Goal: Information Seeking & Learning: Learn about a topic

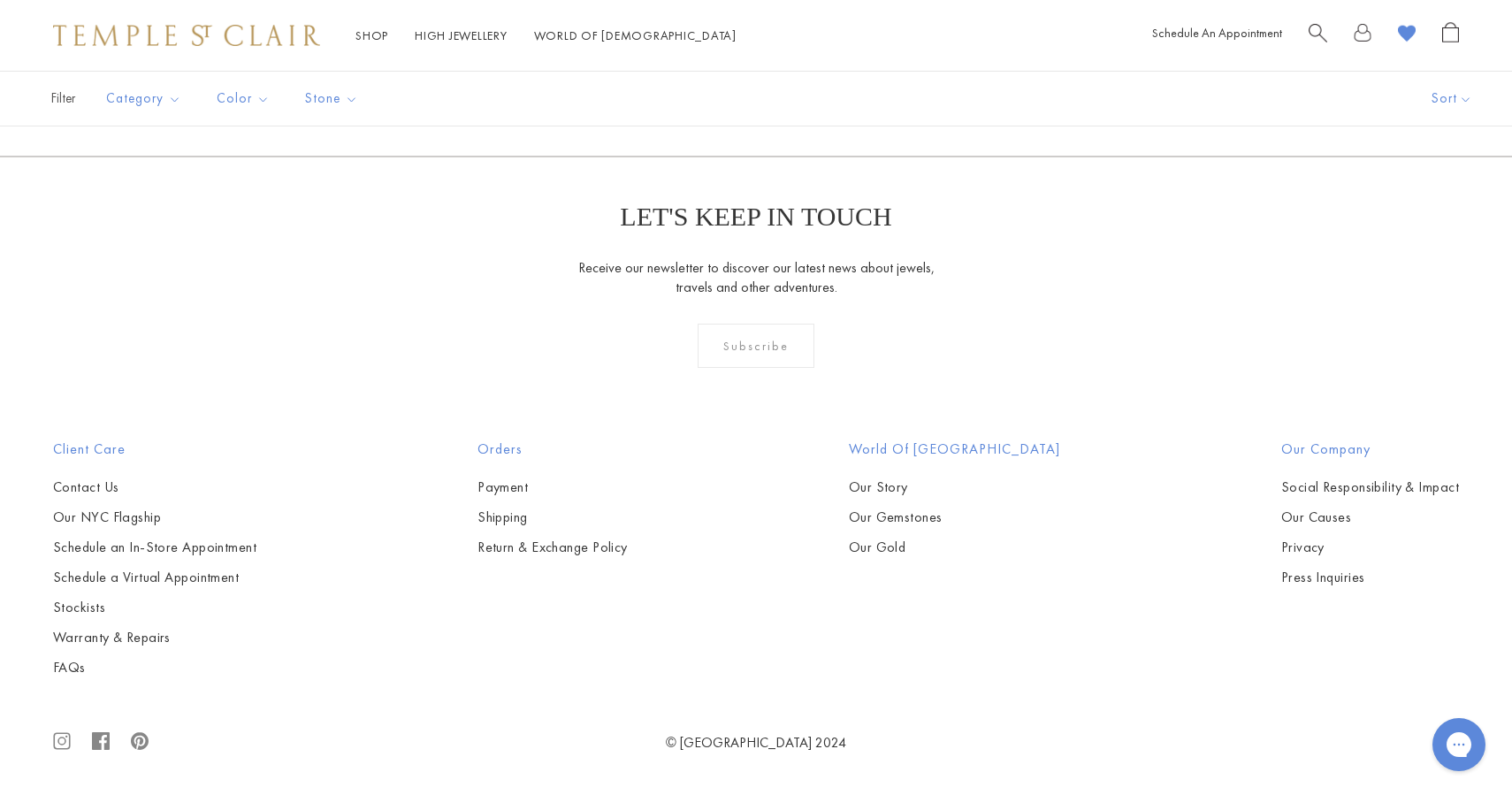
scroll to position [11680, 0]
click at [754, 84] on link "2" at bounding box center [756, 60] width 57 height 49
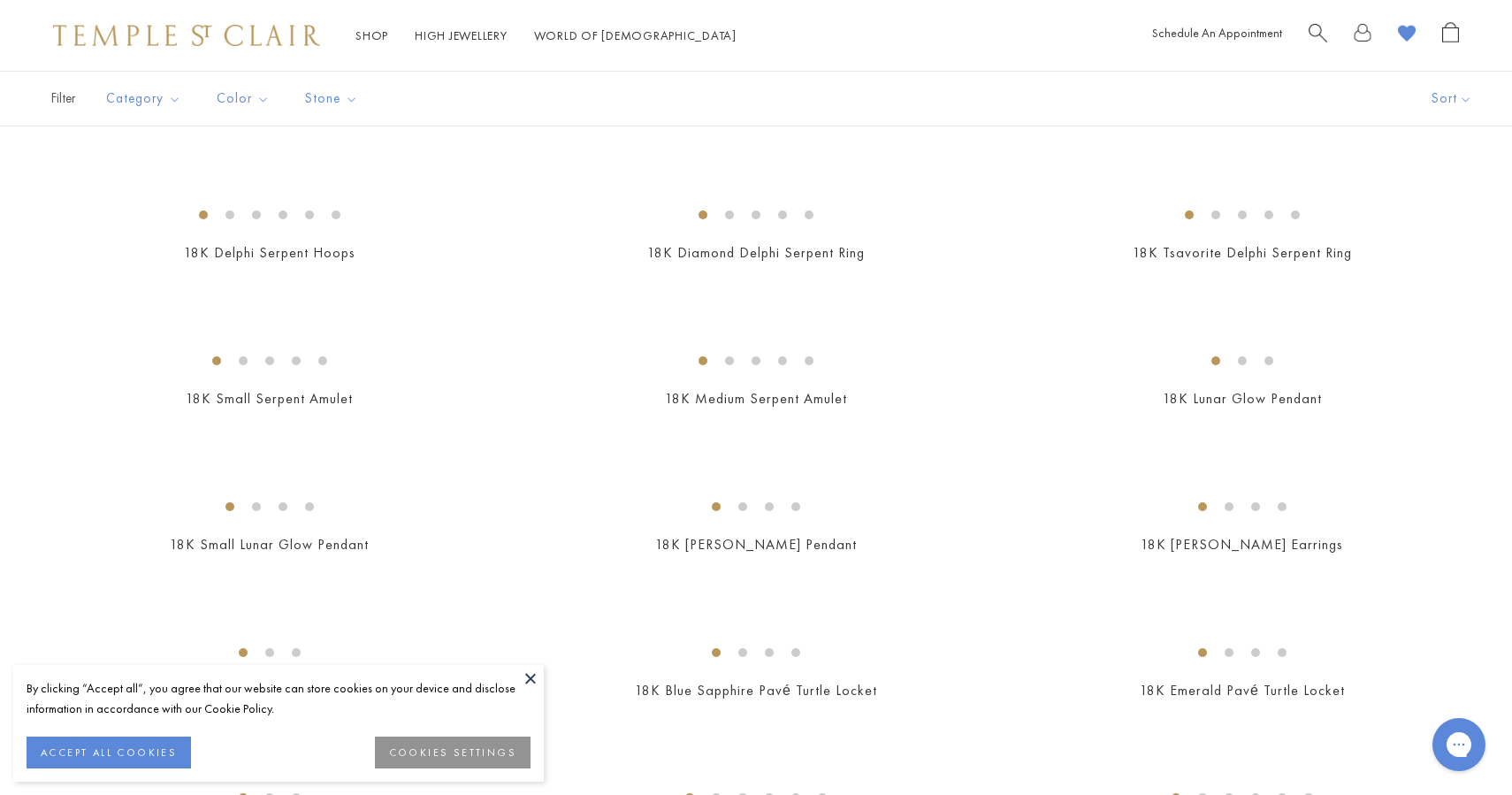
click at [534, 674] on button at bounding box center [530, 678] width 26 height 26
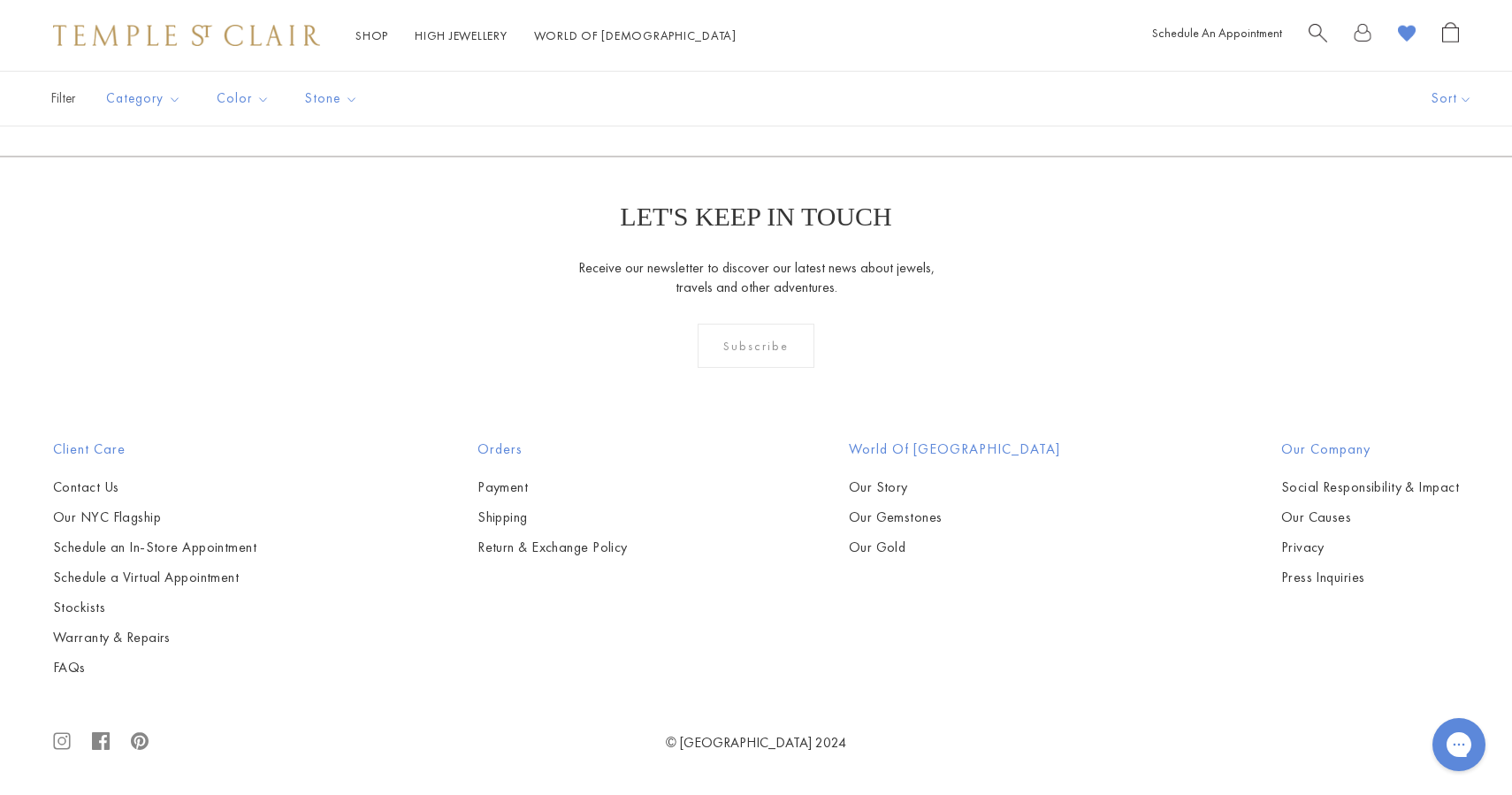
scroll to position [2497, 0]
click at [1319, 23] on span "Search" at bounding box center [1318, 31] width 18 height 18
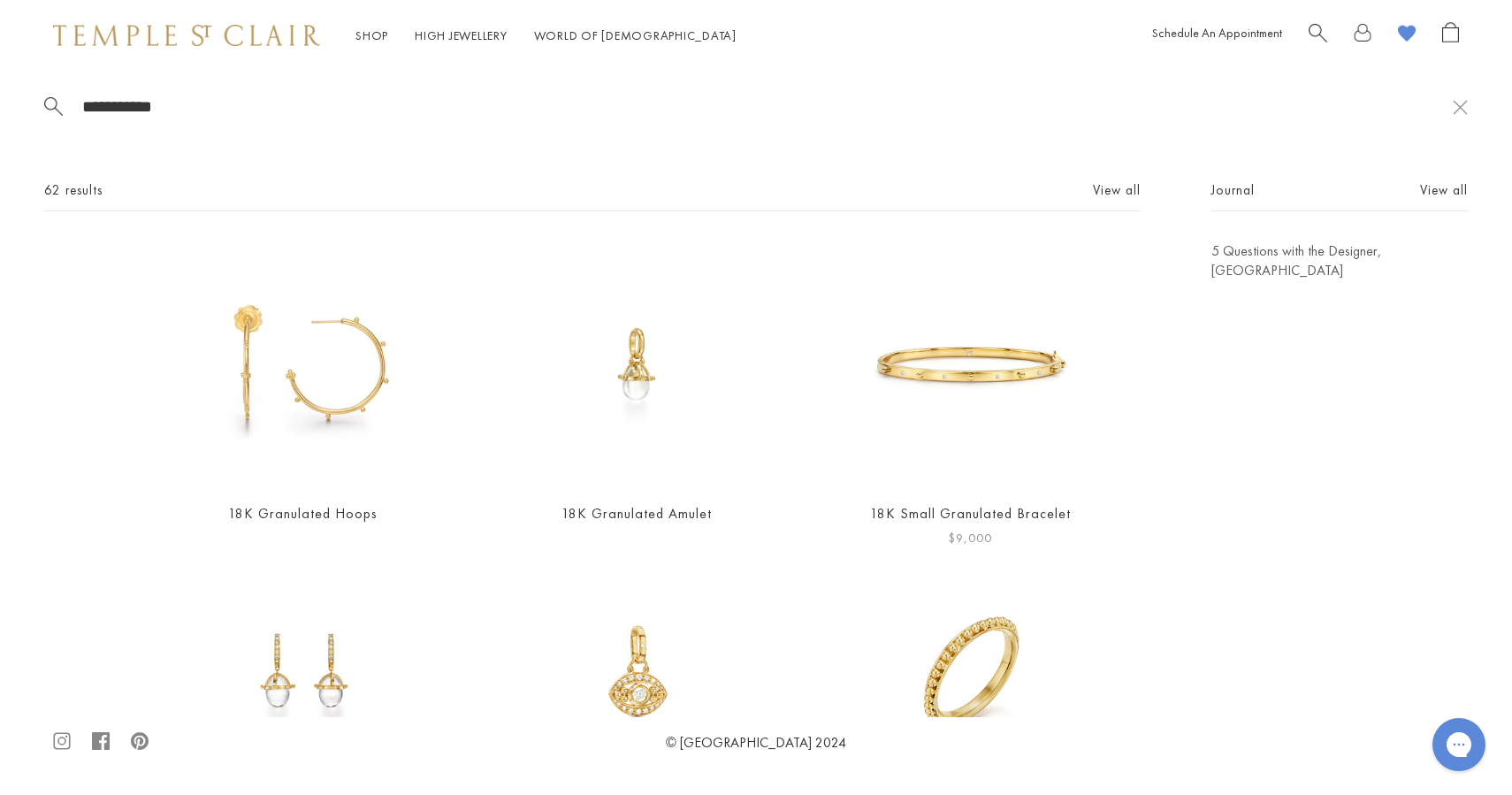
scroll to position [102, 0]
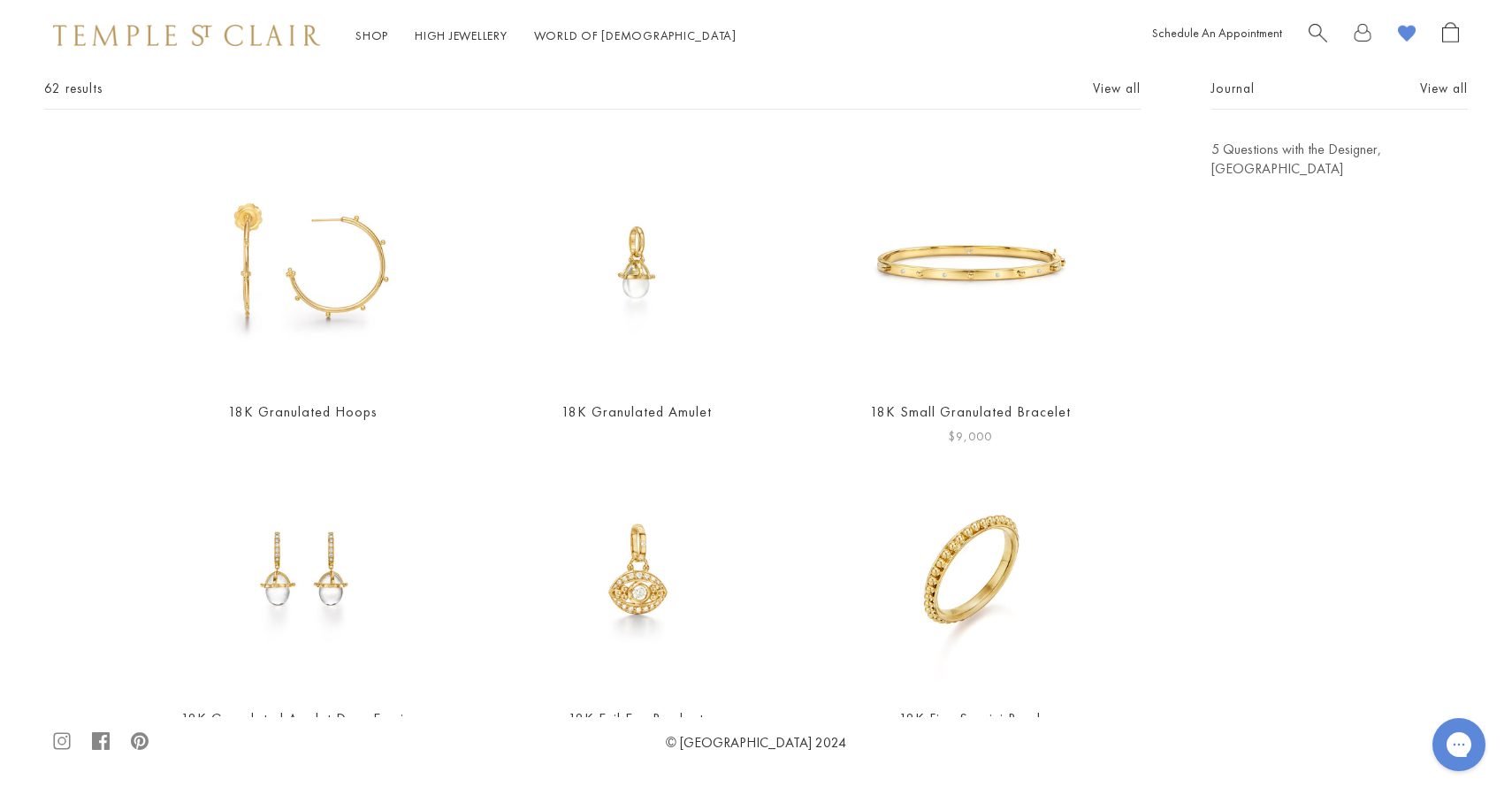
type input "**********"
click at [969, 279] on img at bounding box center [970, 262] width 245 height 245
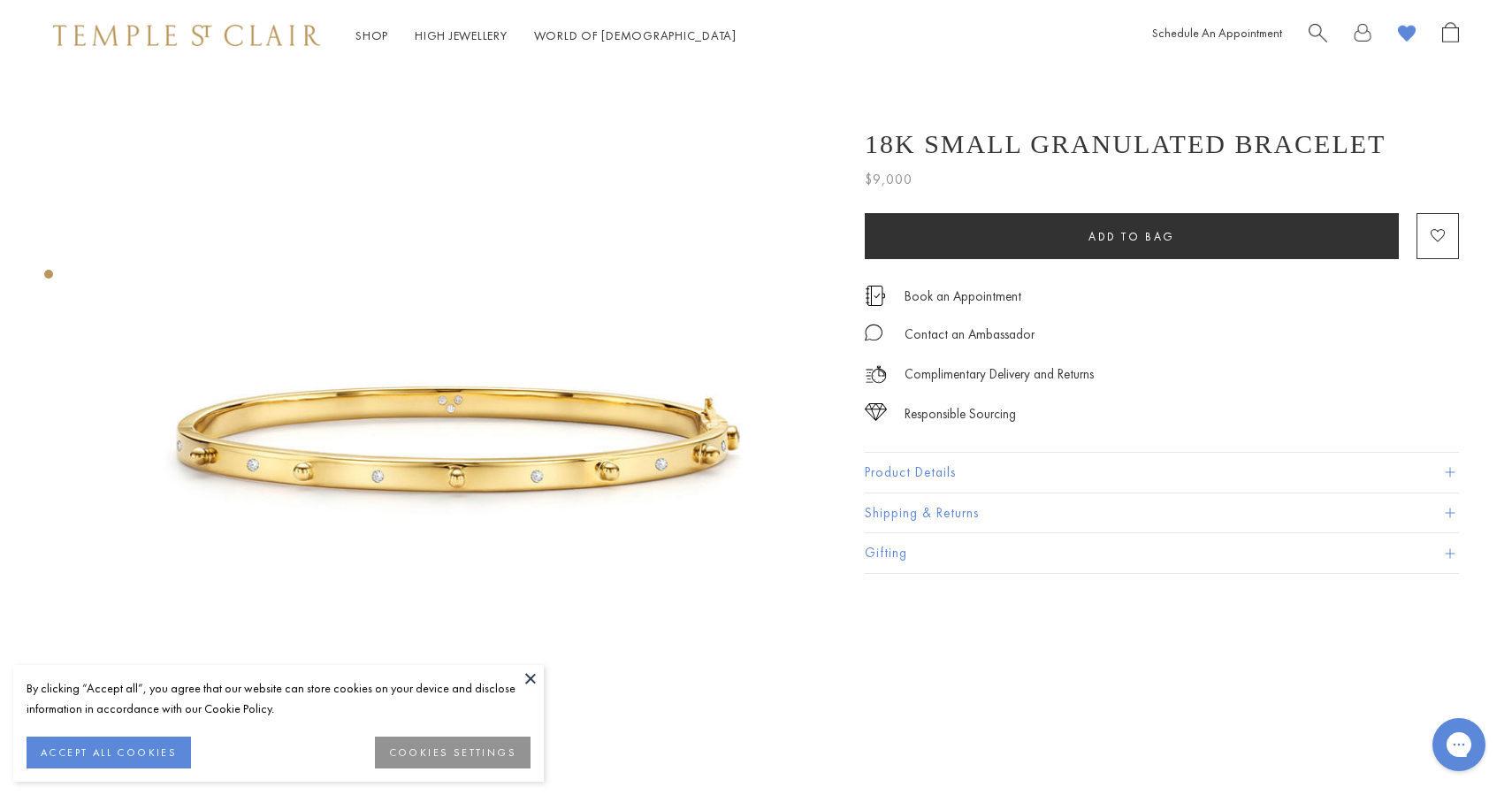
click at [902, 480] on button "Product Details" at bounding box center [1162, 473] width 594 height 40
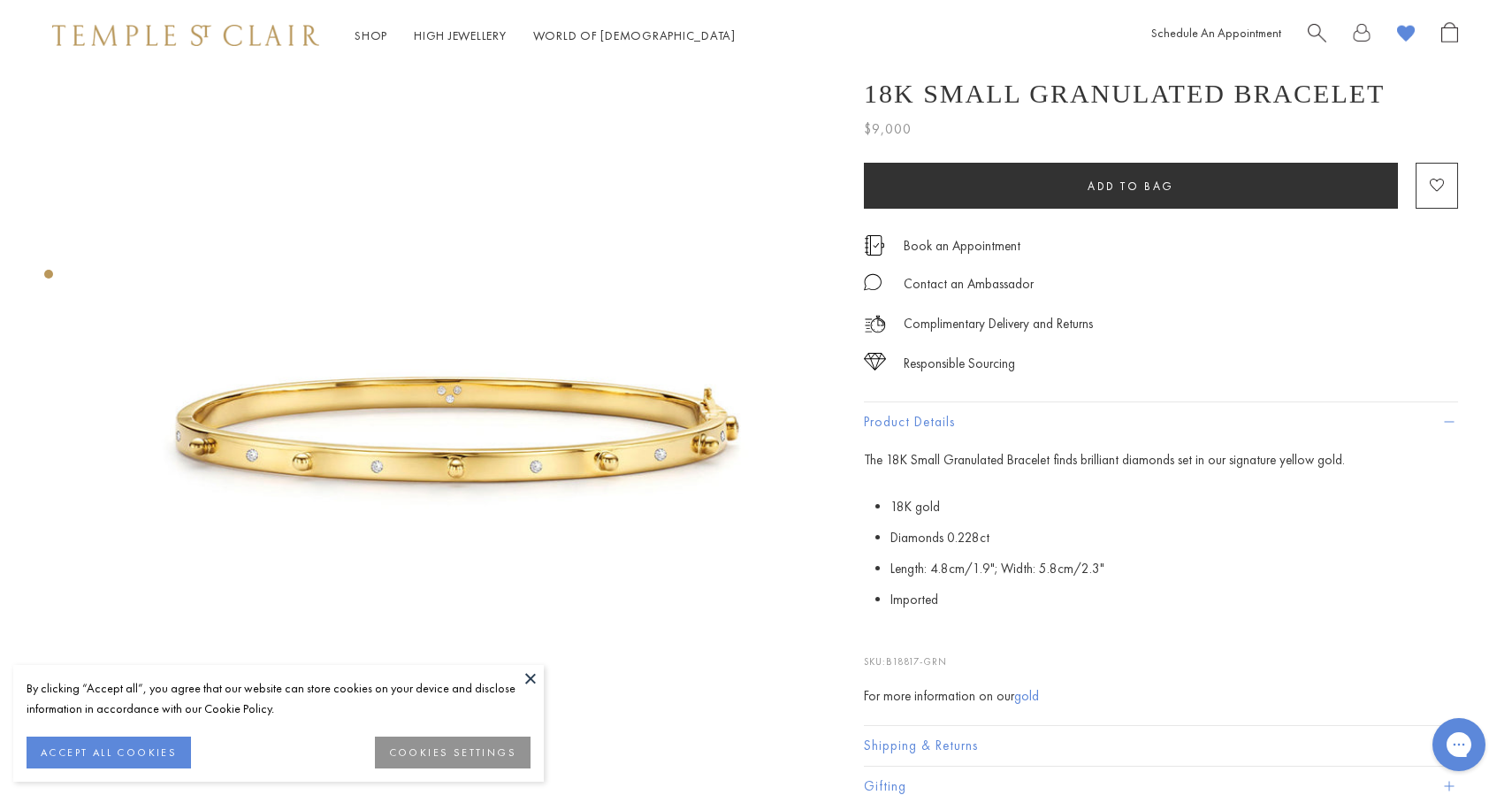
scroll to position [15, 4]
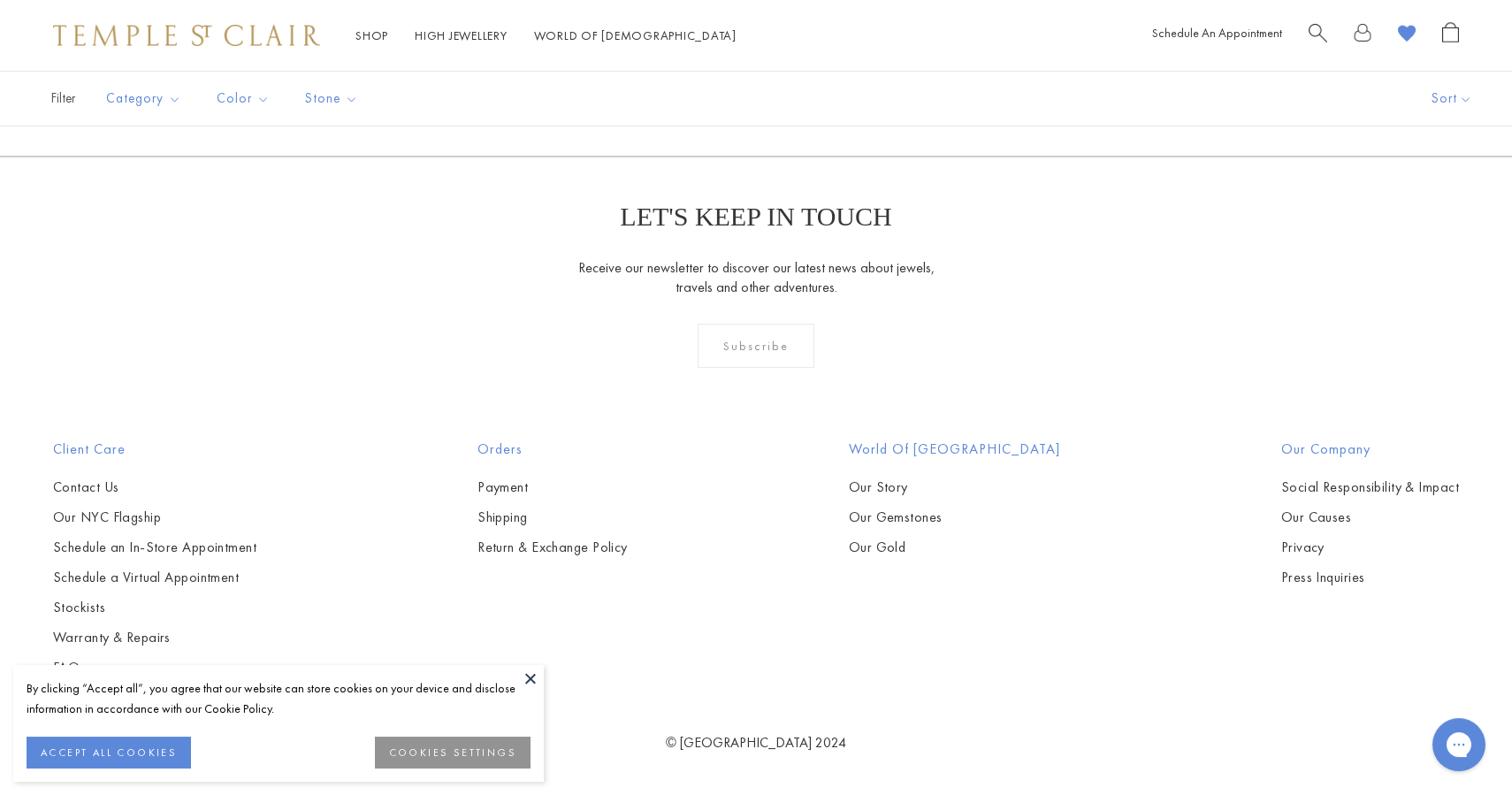
scroll to position [6070, 0]
click at [758, 84] on link "1" at bounding box center [755, 60] width 57 height 49
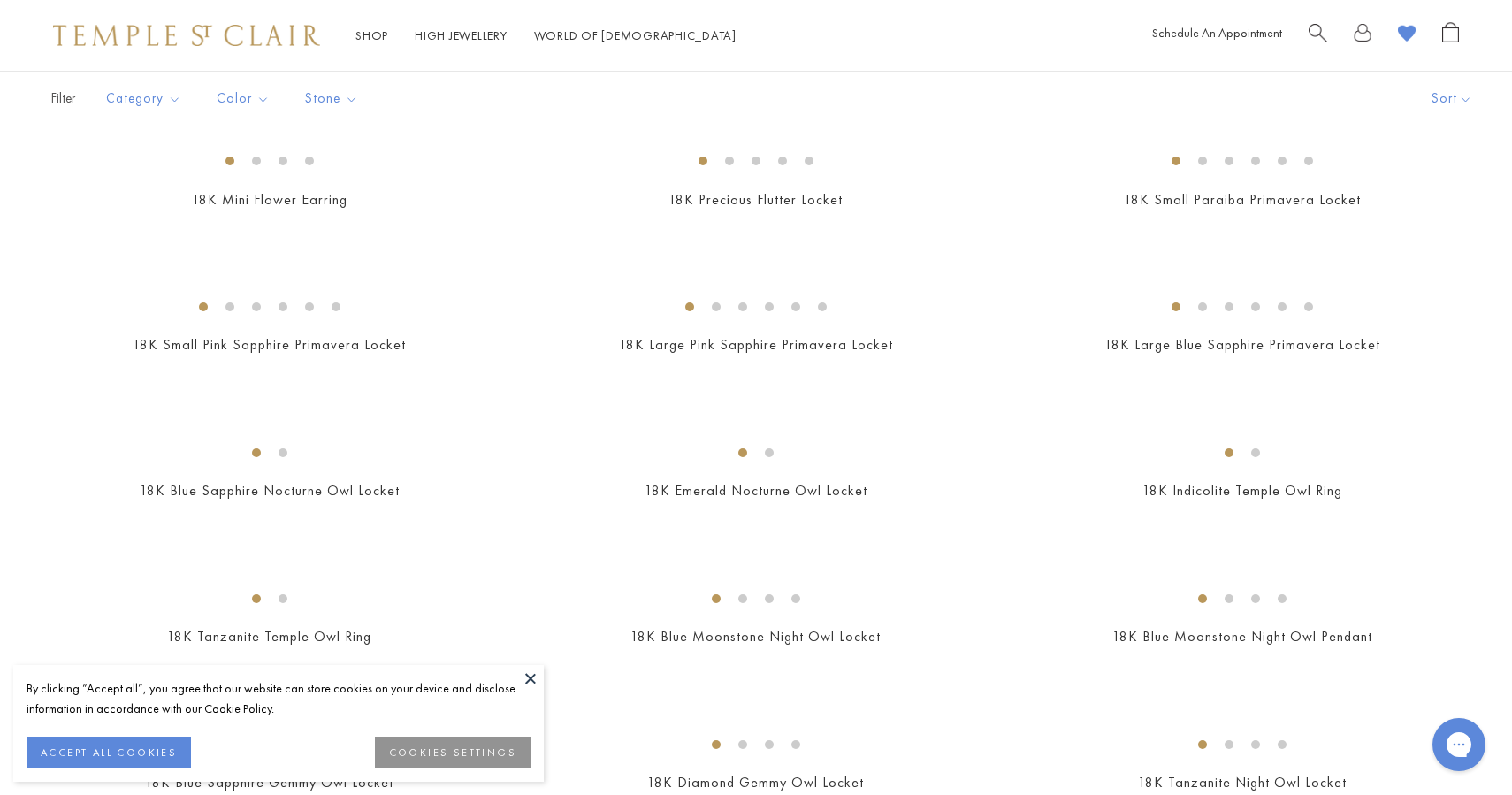
scroll to position [2639, 0]
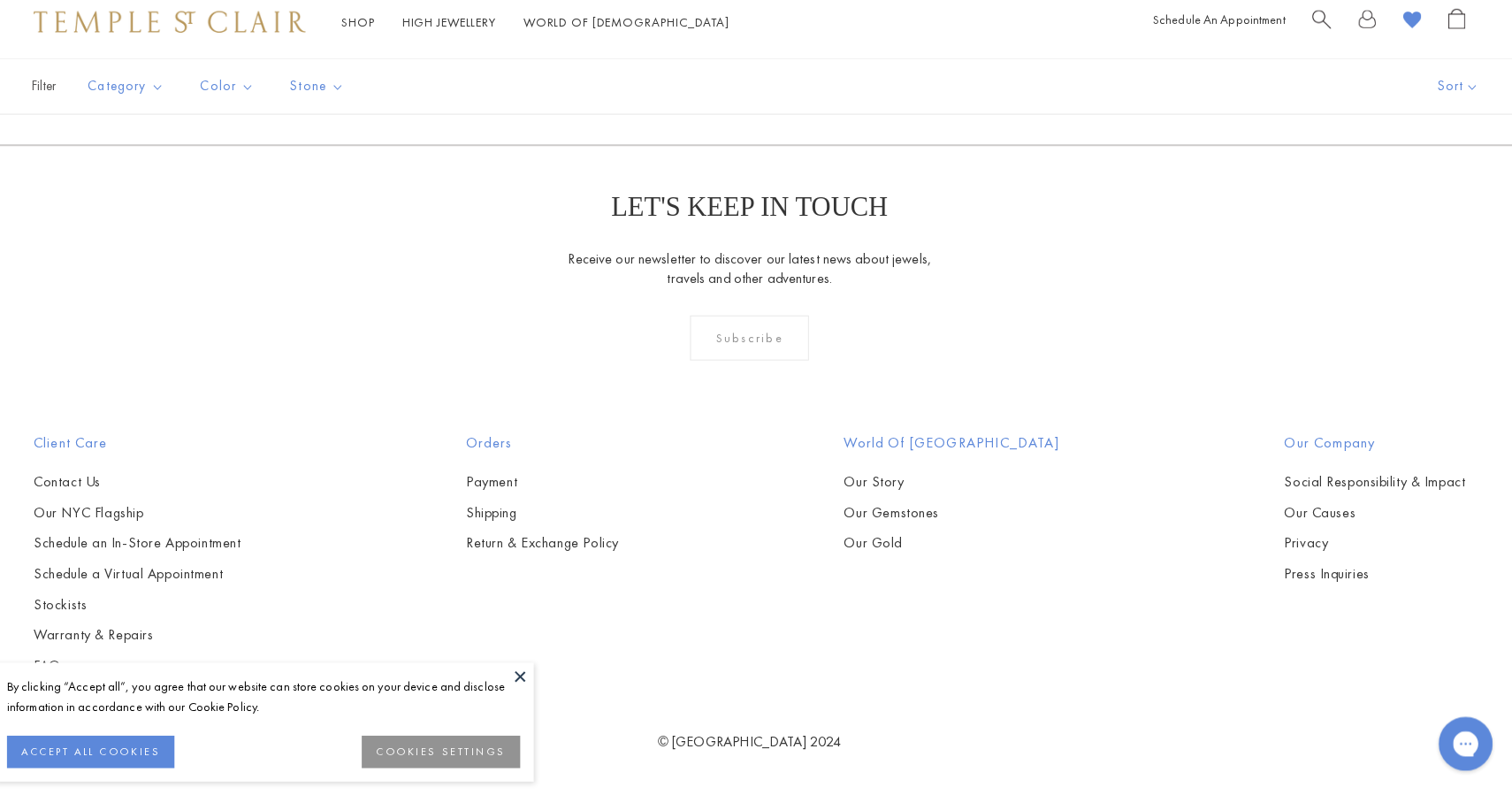
scroll to position [4753, 0]
click at [528, 683] on button at bounding box center [530, 678] width 26 height 26
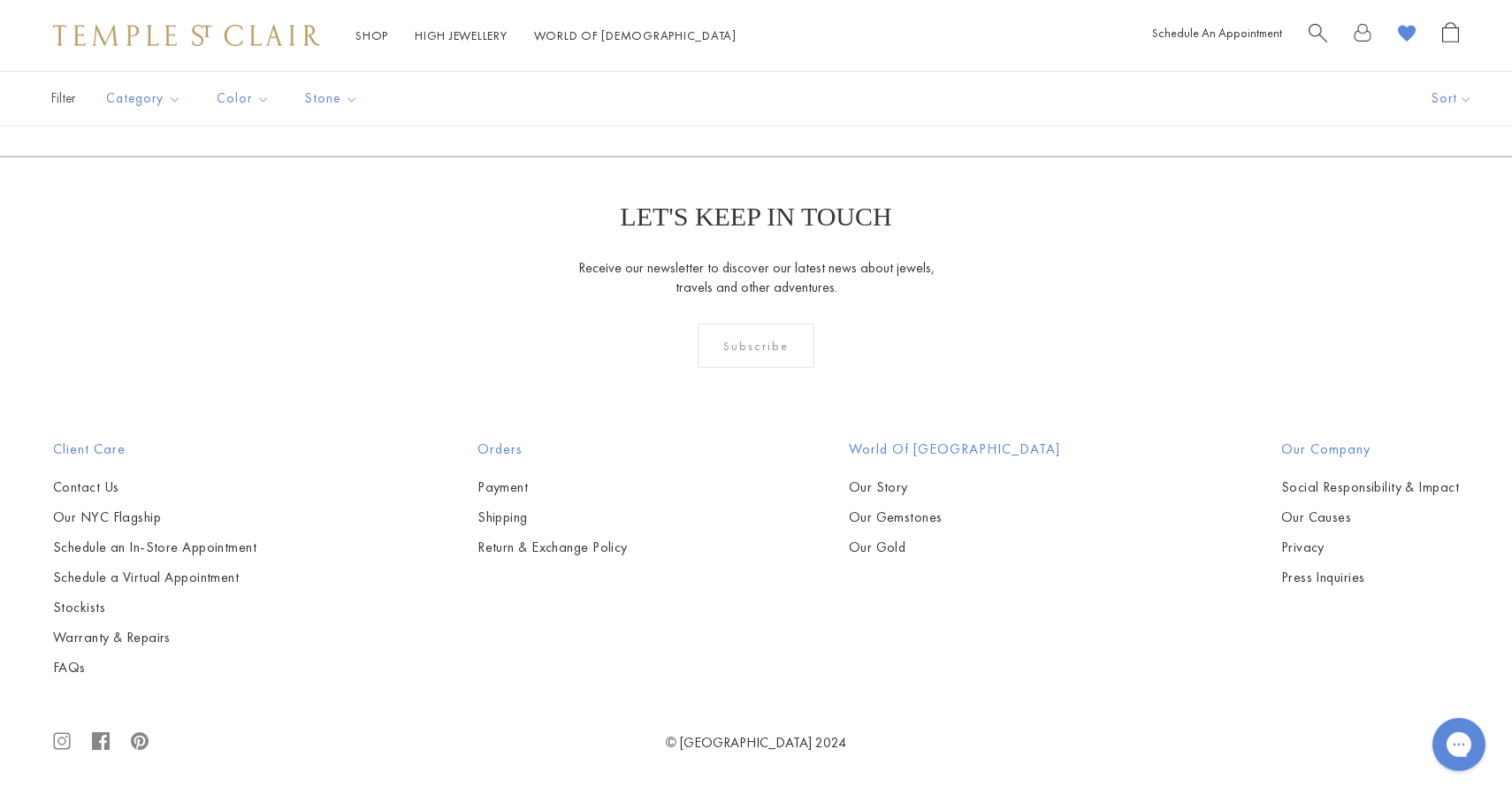
scroll to position [3218, 0]
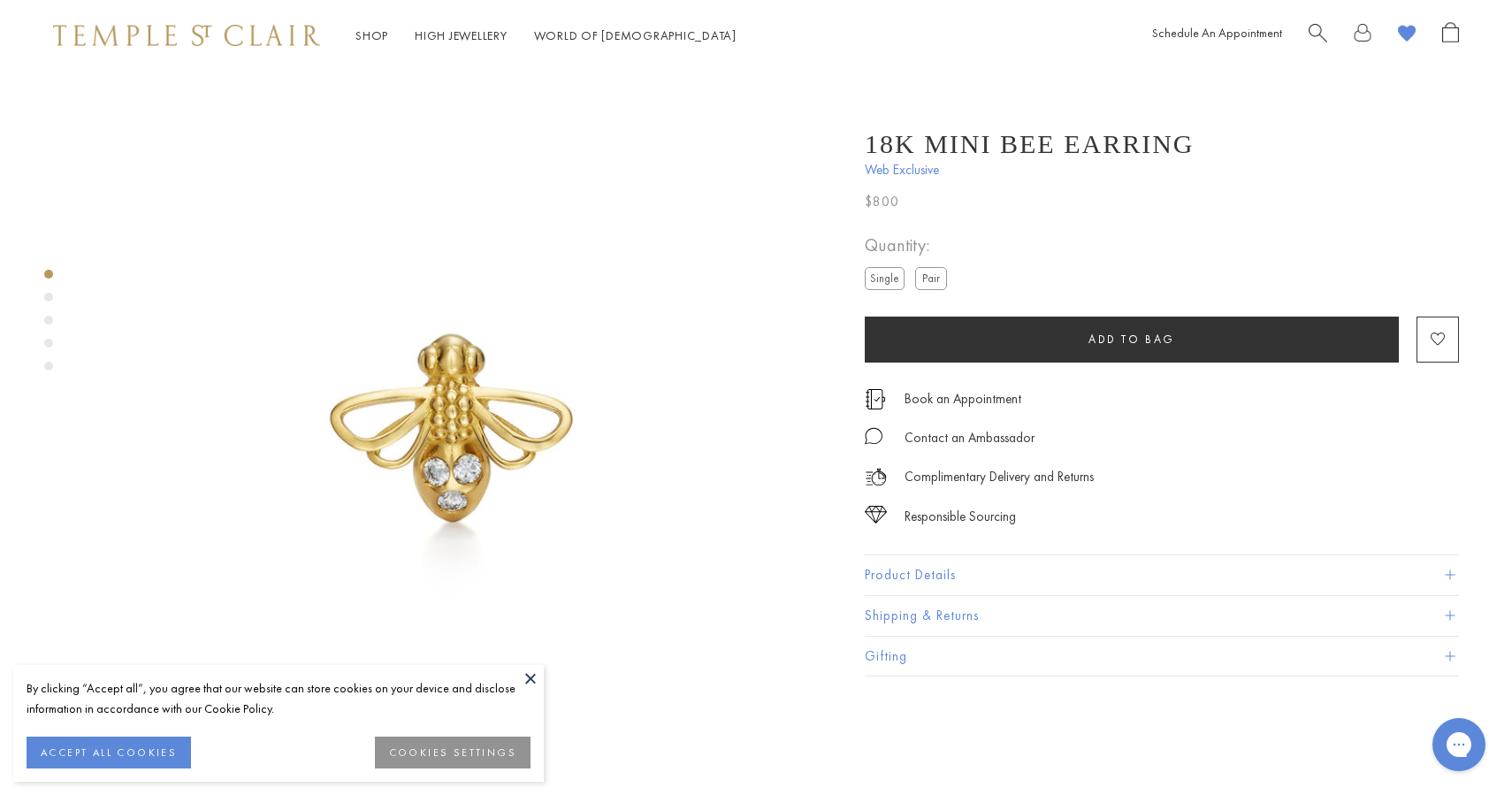
click at [1312, 21] on div "Shop Shop Categories Amulets Pendants & Charms Lockets Chains & Leather Cords E…" at bounding box center [756, 35] width 1512 height 71
click at [1320, 46] on link "Search" at bounding box center [1318, 36] width 18 height 27
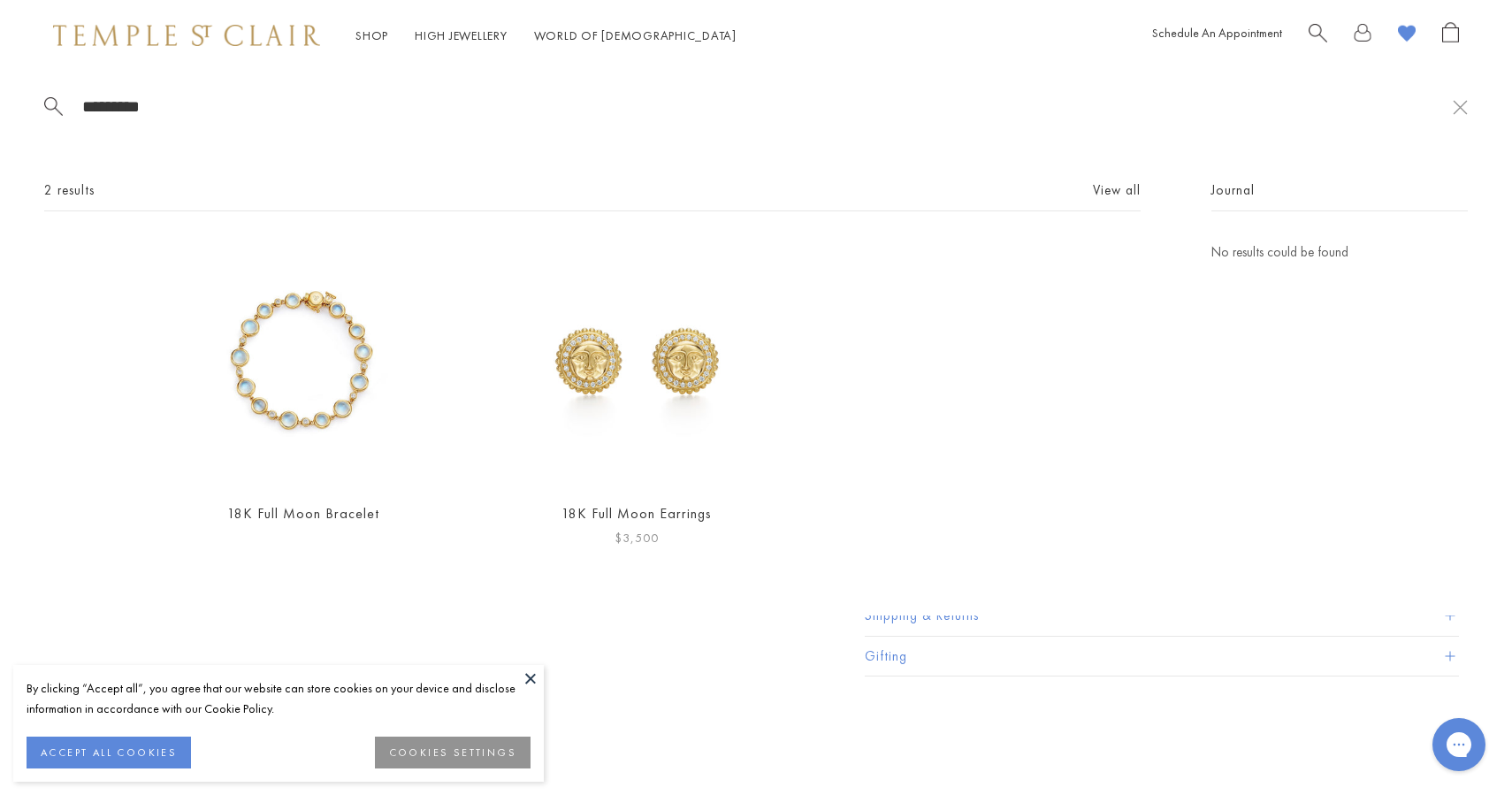
type input "*********"
click at [697, 412] on img at bounding box center [636, 364] width 245 height 245
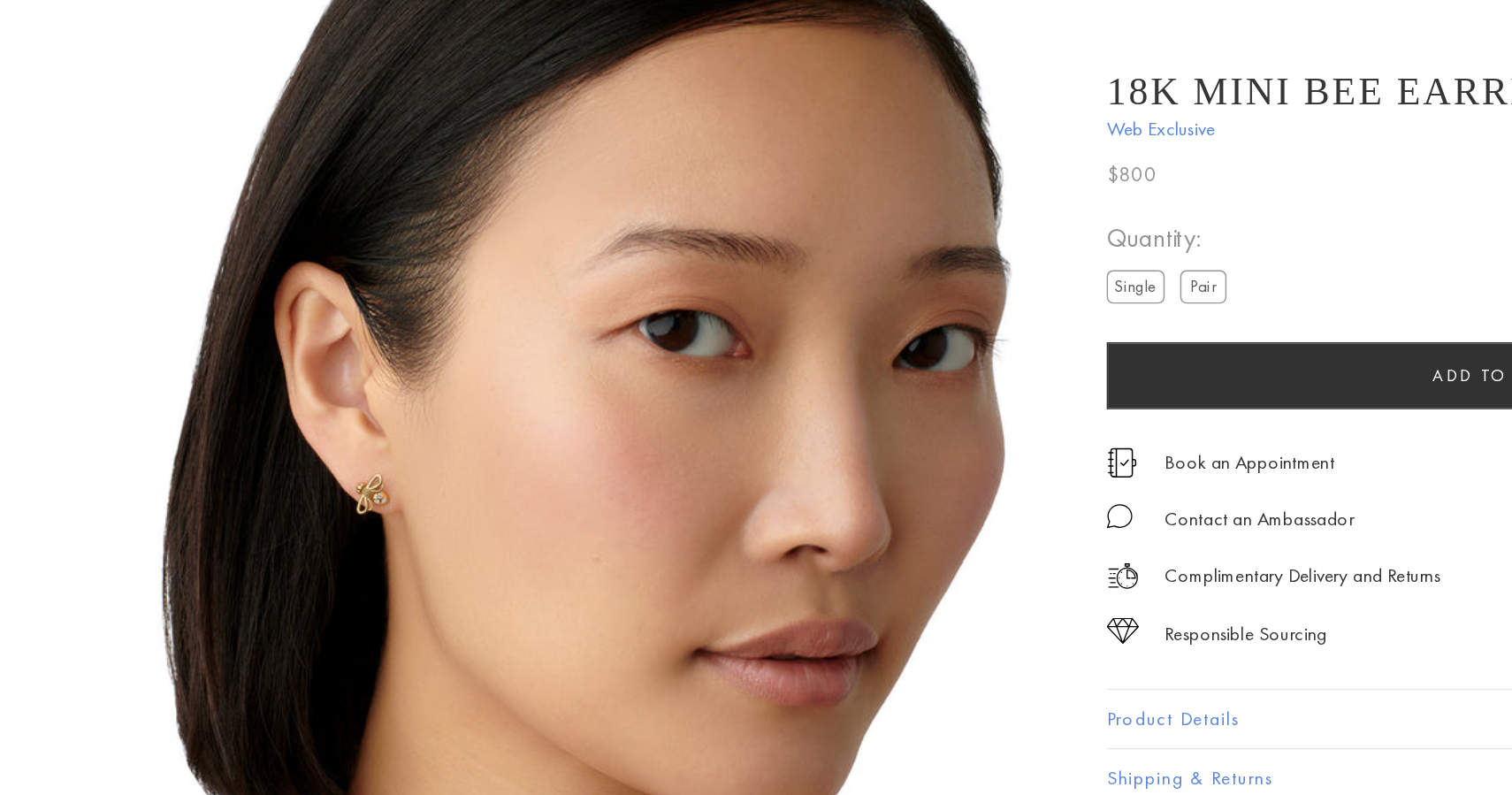
scroll to position [2342, 0]
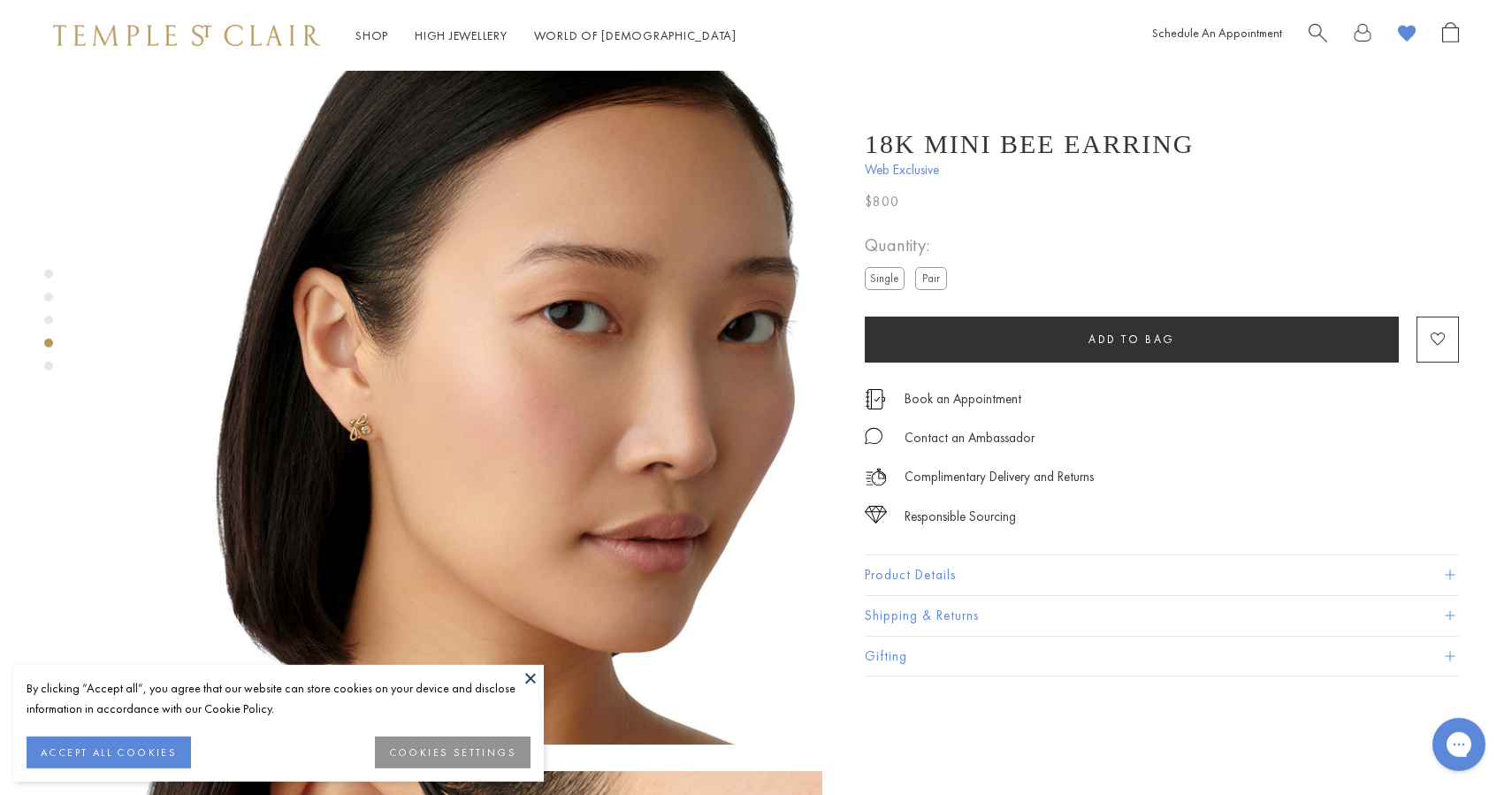
click at [49, 320] on div "Product gallery navigation" at bounding box center [49, 319] width 9 height 9
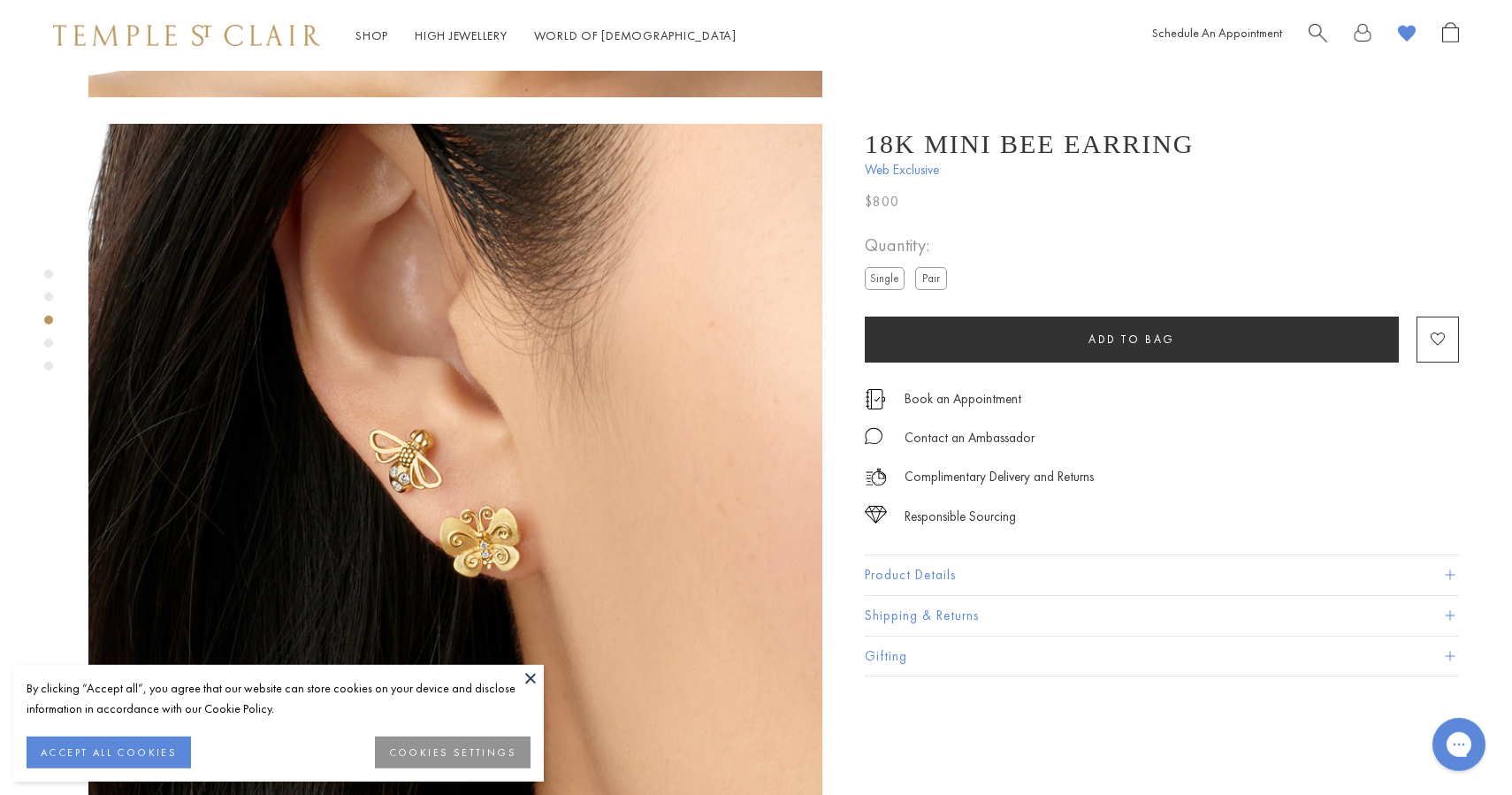
scroll to position [1468, 0]
click at [53, 300] on div at bounding box center [438, 491] width 875 height 3777
click at [51, 298] on div "Product gallery navigation" at bounding box center [49, 297] width 9 height 9
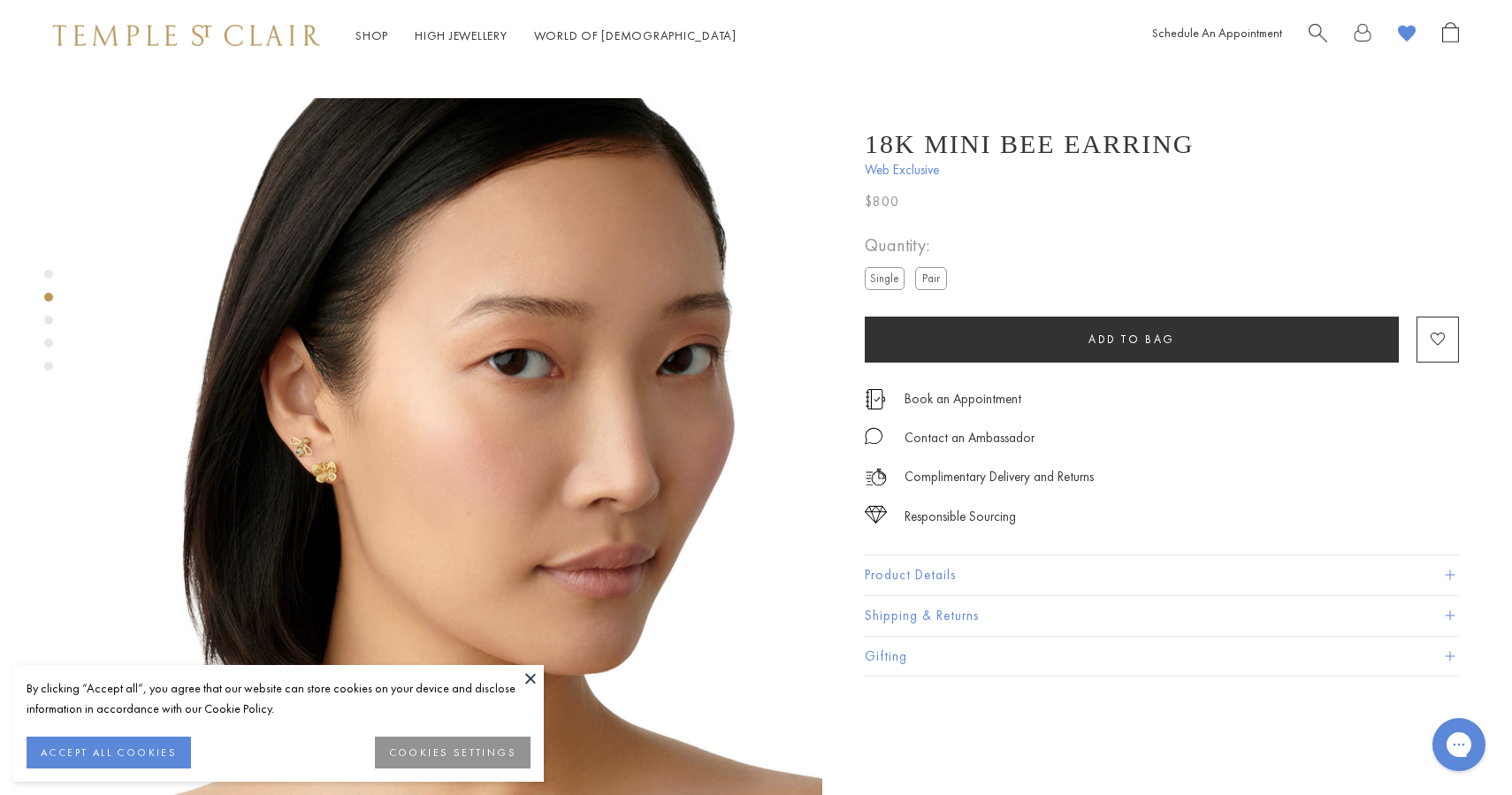
click at [49, 279] on div "Product gallery navigation" at bounding box center [49, 324] width 9 height 119
click at [49, 275] on div "Product gallery navigation" at bounding box center [49, 274] width 9 height 9
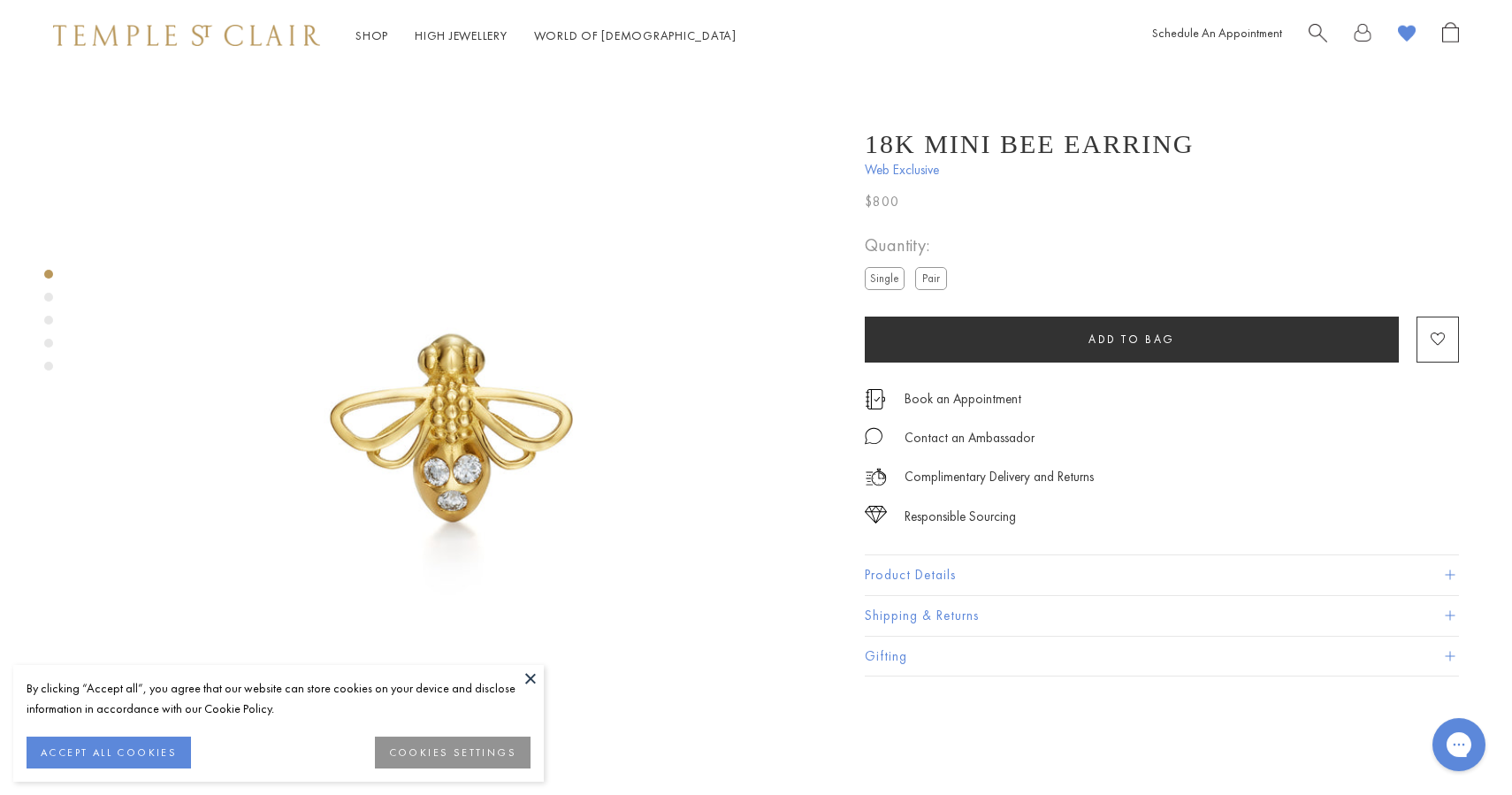
scroll to position [0, 0]
click at [49, 296] on div "Product gallery navigation" at bounding box center [49, 297] width 9 height 9
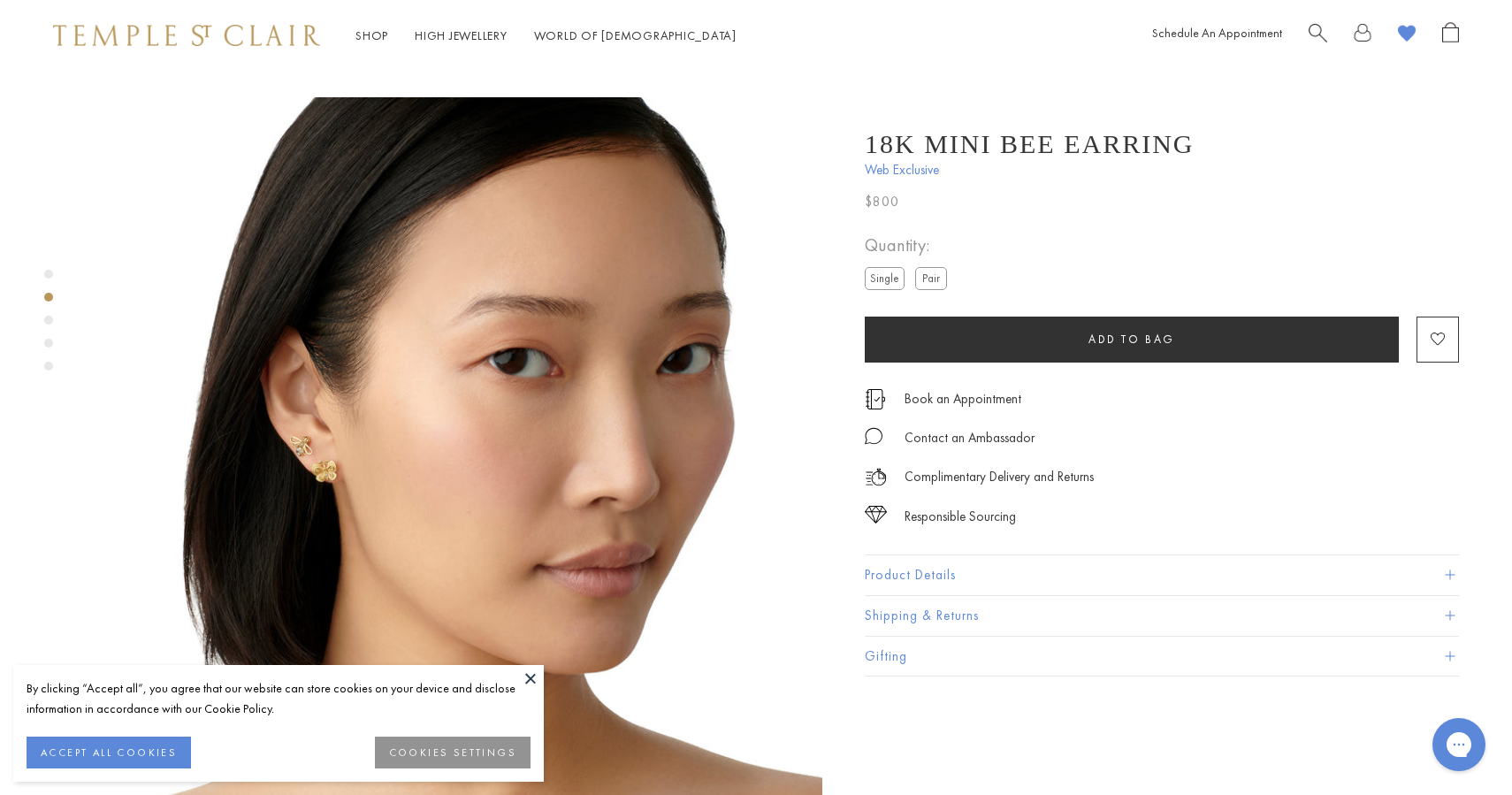
click at [49, 322] on div "Product gallery navigation" at bounding box center [49, 319] width 9 height 9
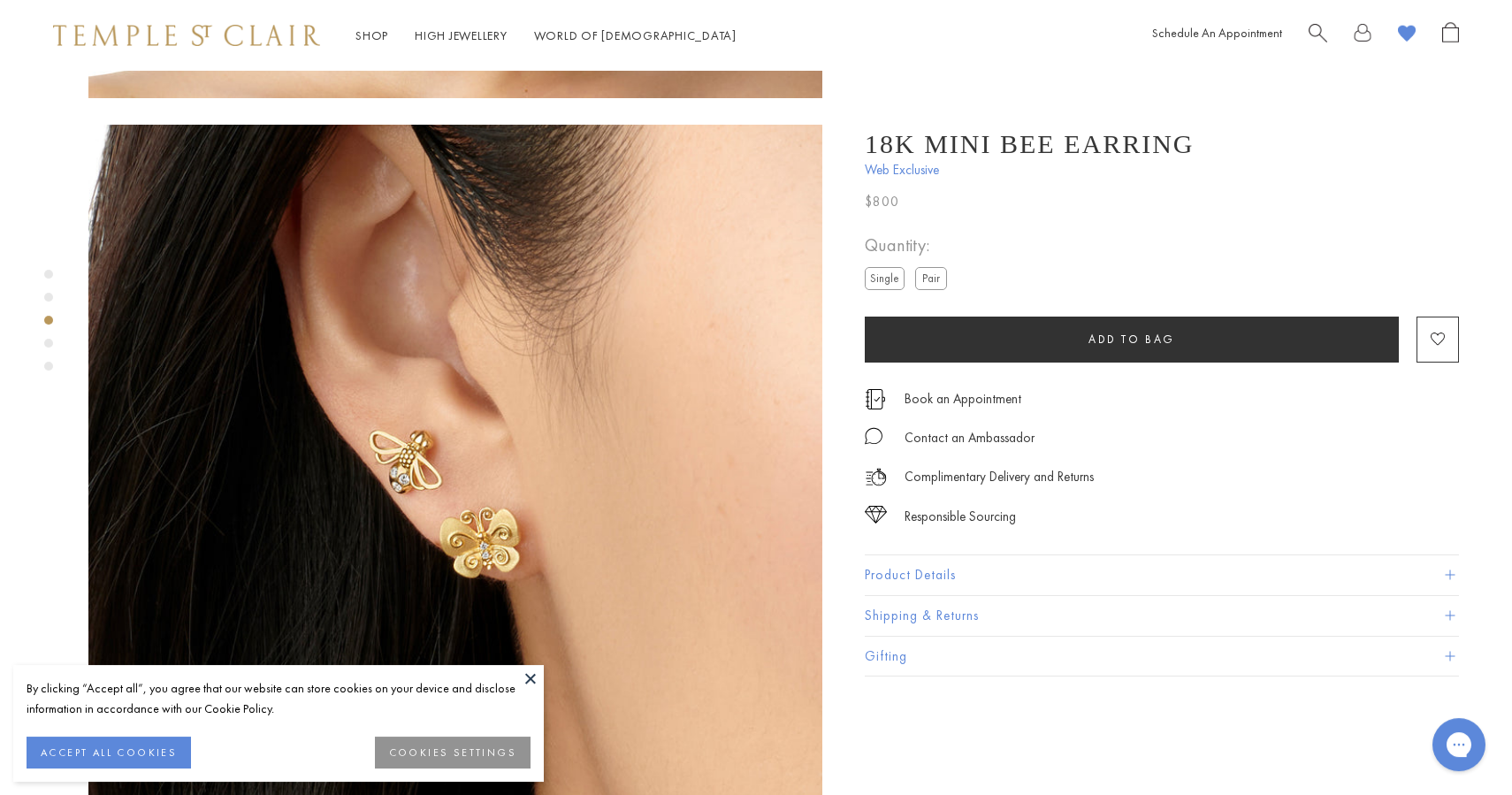
scroll to position [1469, 0]
click at [50, 341] on div "Product gallery navigation" at bounding box center [49, 343] width 9 height 9
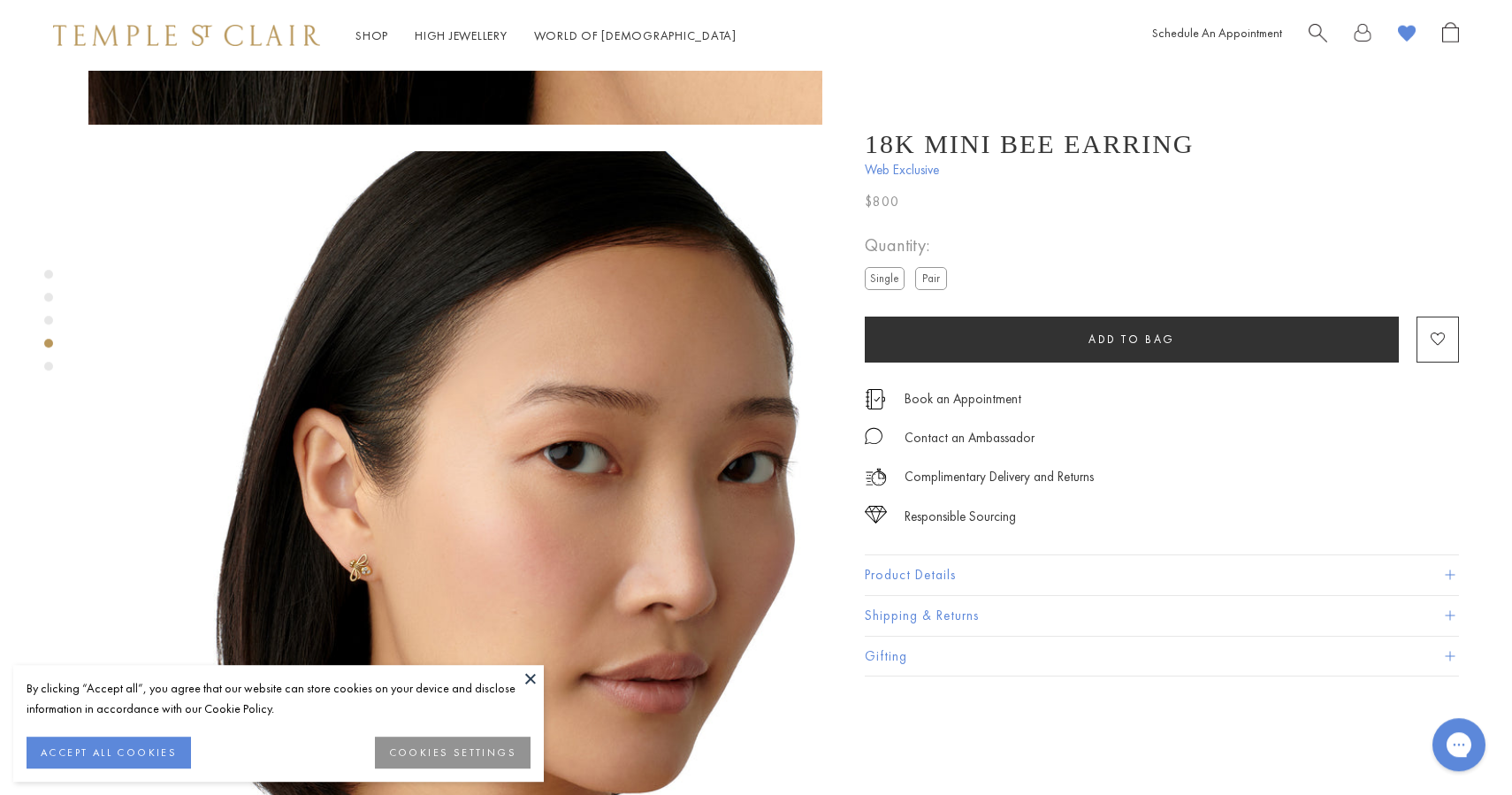
scroll to position [2203, 0]
click at [51, 356] on div "Product gallery navigation" at bounding box center [49, 324] width 9 height 119
click at [51, 364] on div "Product gallery navigation" at bounding box center [49, 366] width 9 height 9
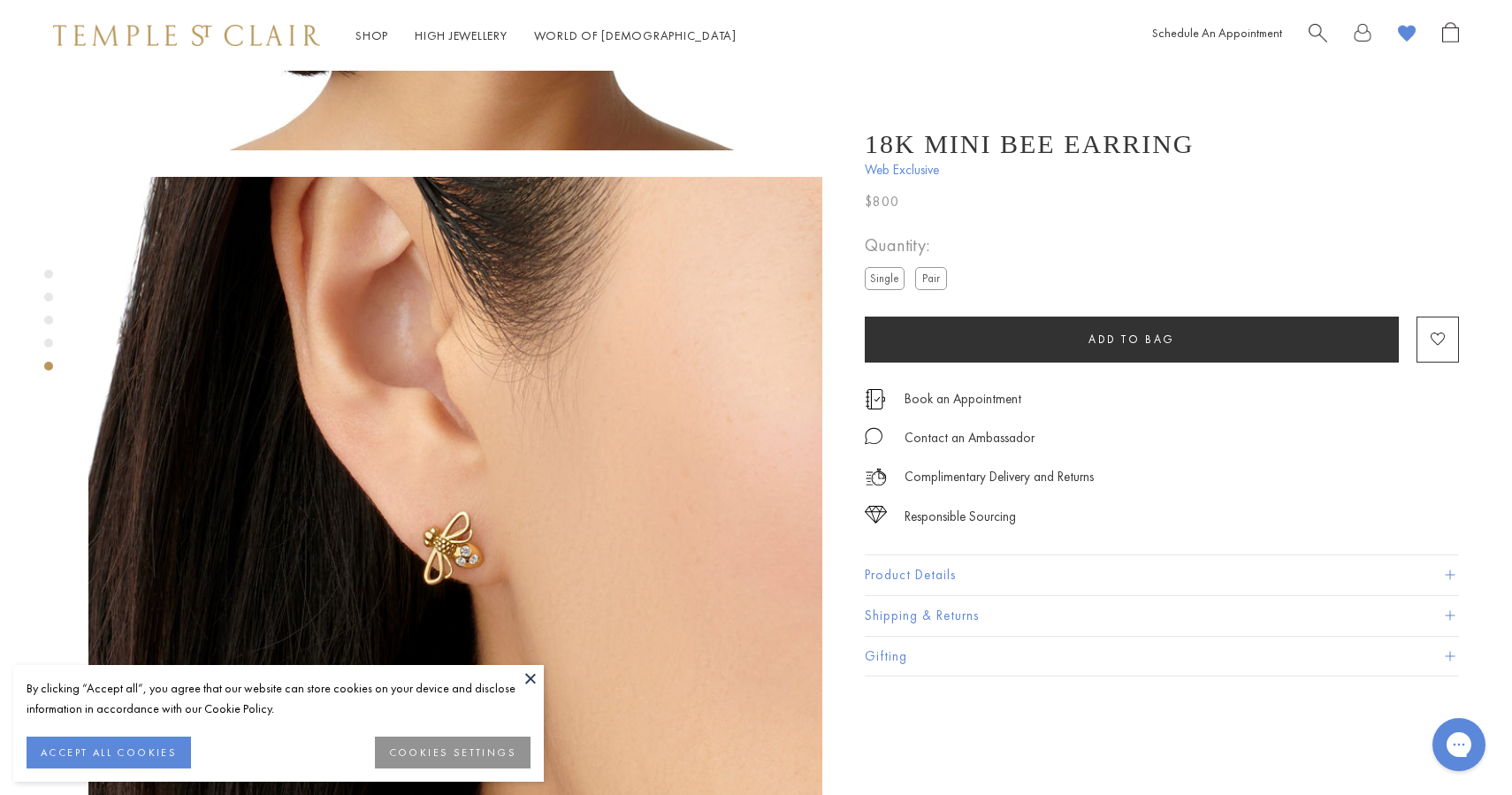
click at [49, 347] on div "Product gallery navigation" at bounding box center [49, 343] width 9 height 9
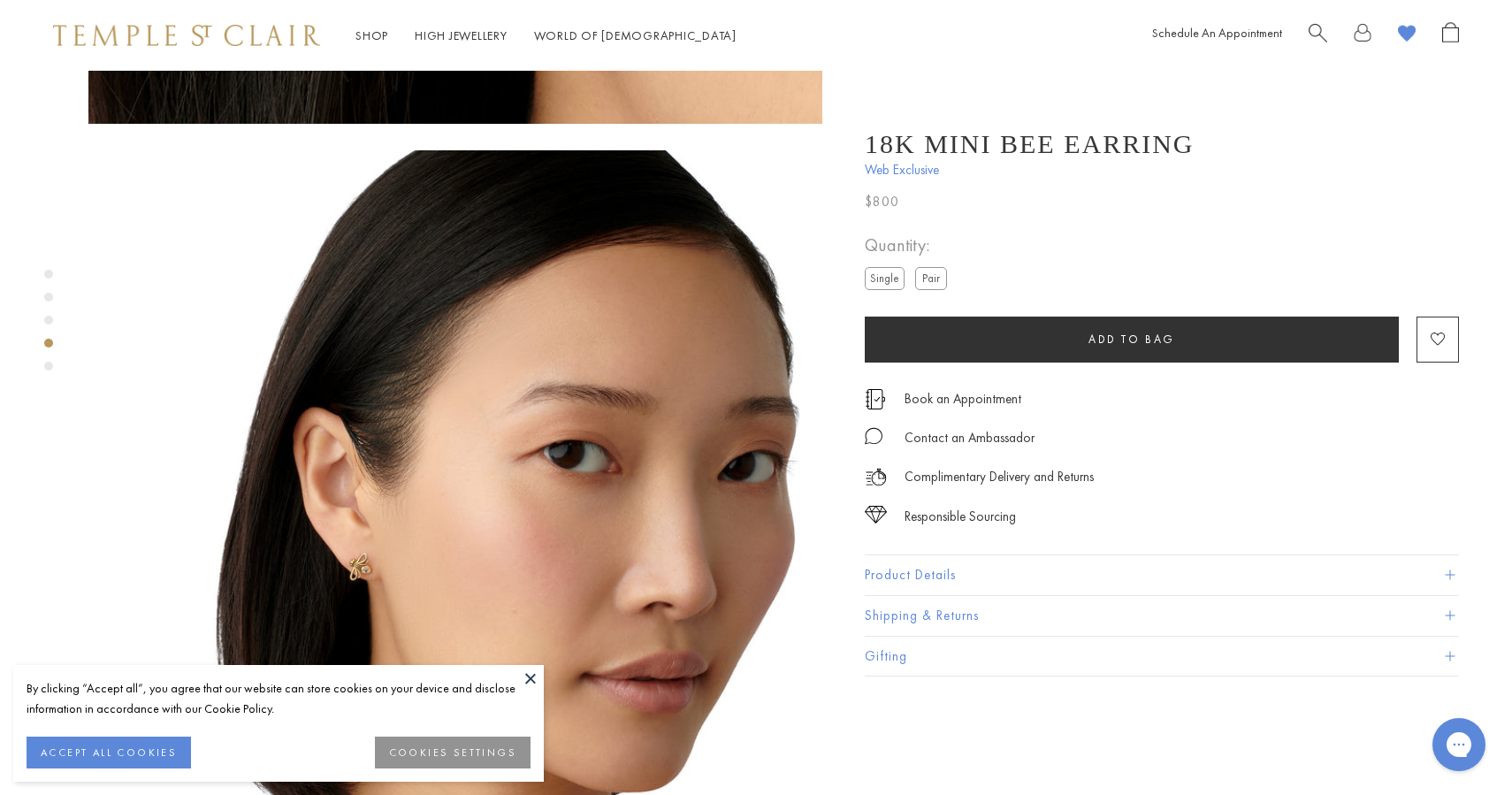
click at [49, 315] on div "Product gallery navigation" at bounding box center [49, 324] width 9 height 119
click at [51, 321] on div "Product gallery navigation" at bounding box center [49, 319] width 9 height 9
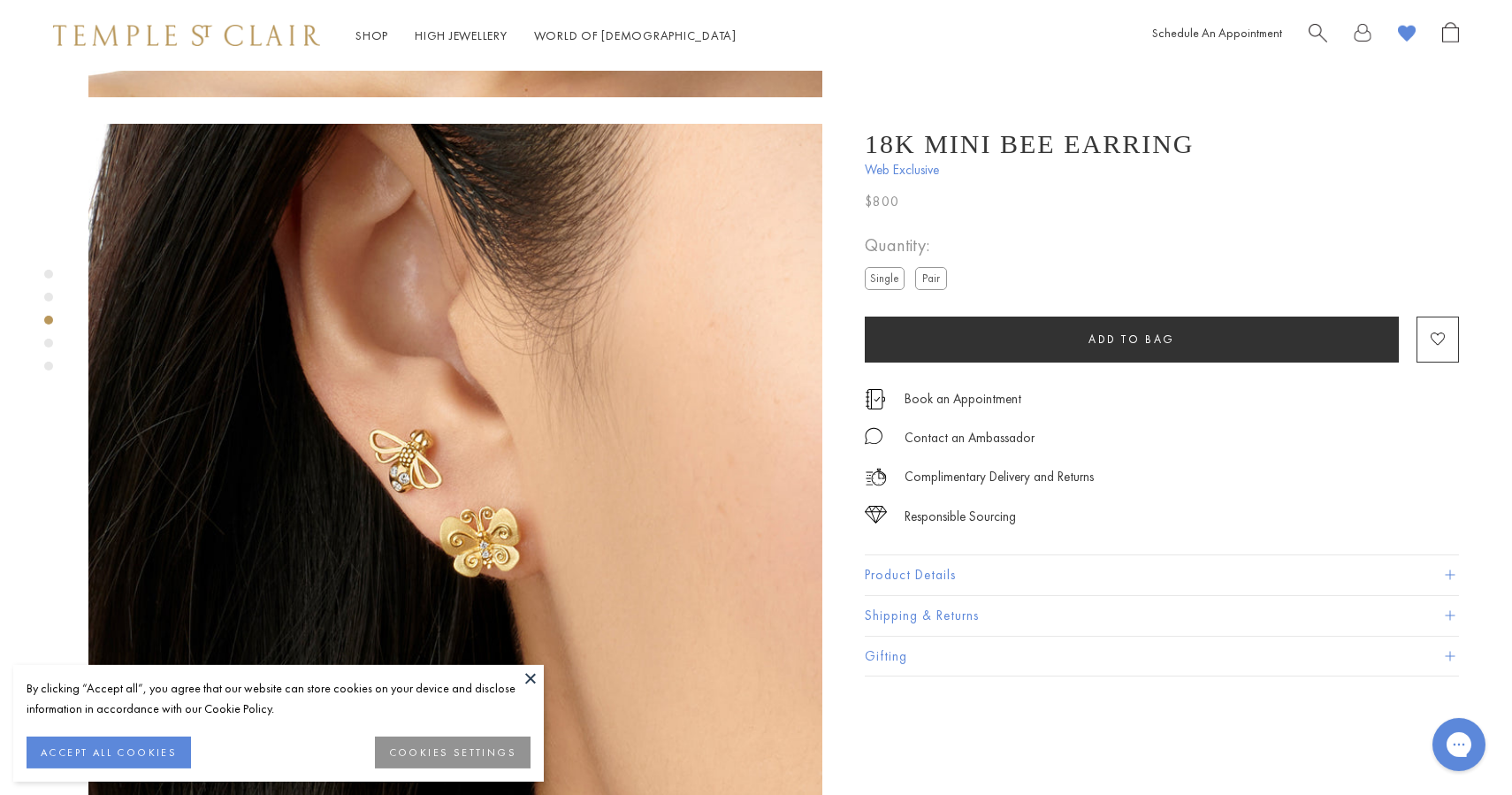
scroll to position [1469, 0]
click at [49, 299] on div "Product gallery navigation" at bounding box center [49, 297] width 9 height 9
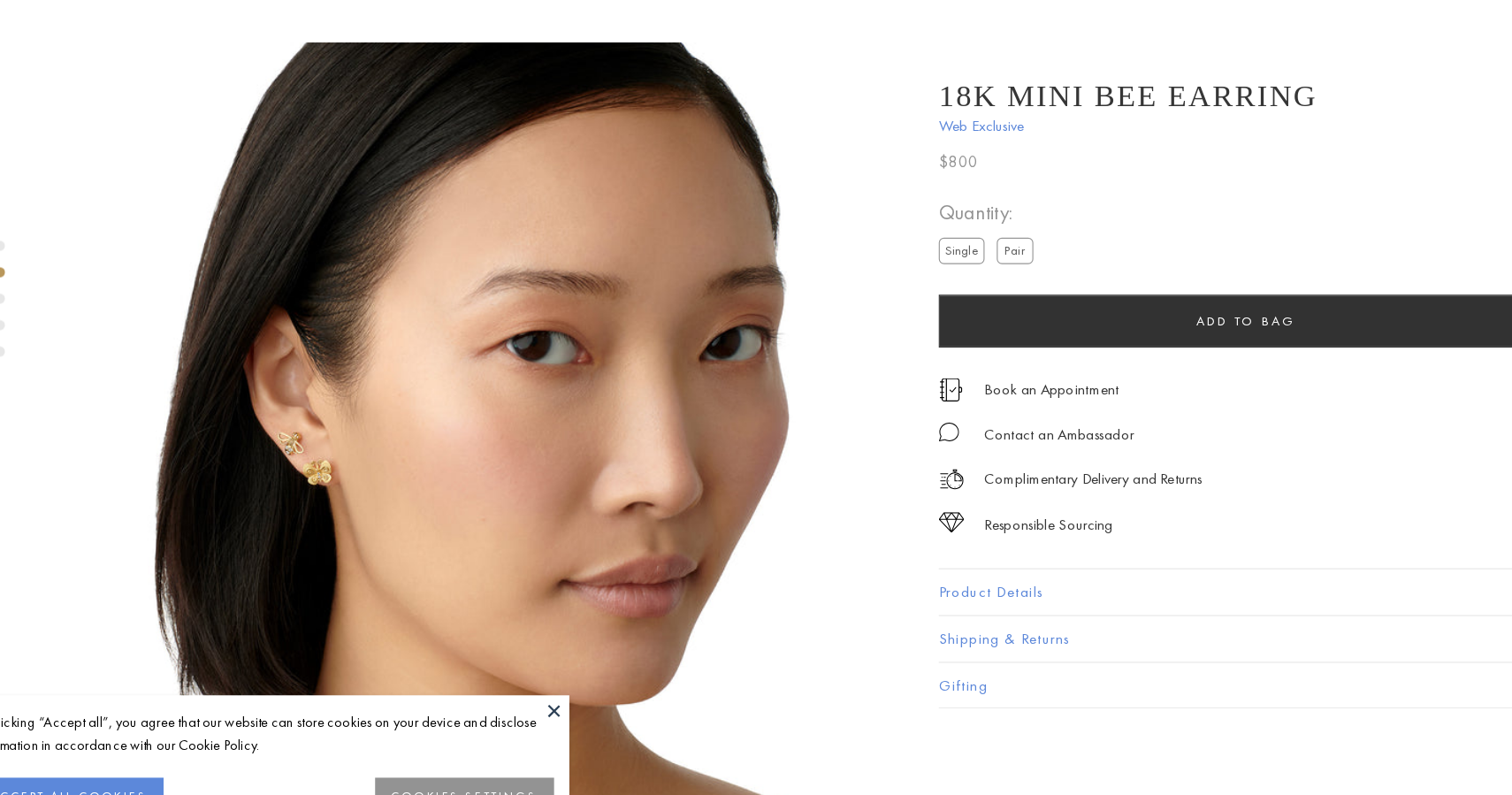
scroll to position [733, 4]
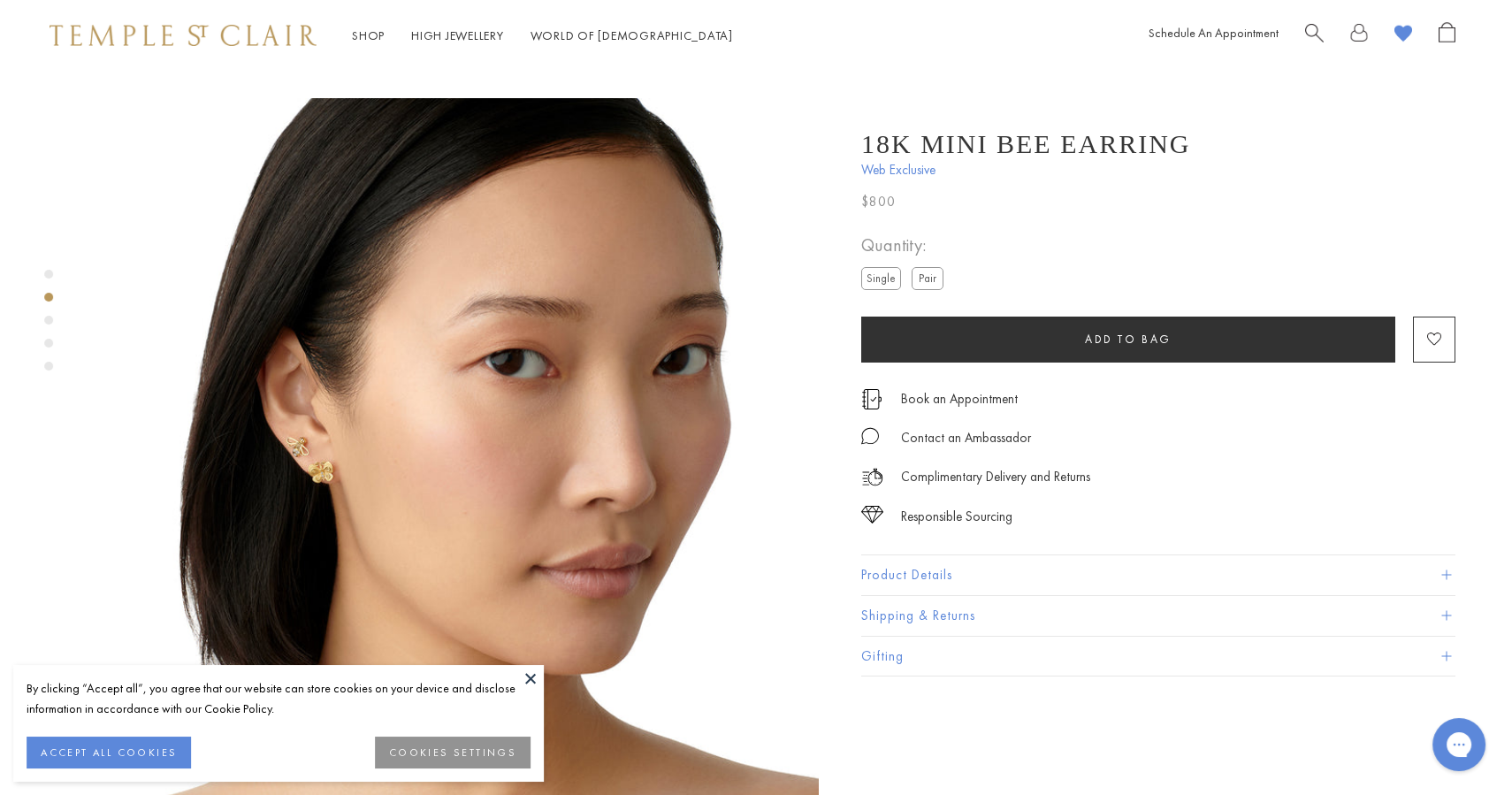
click at [49, 274] on div "Product gallery navigation" at bounding box center [49, 274] width 9 height 9
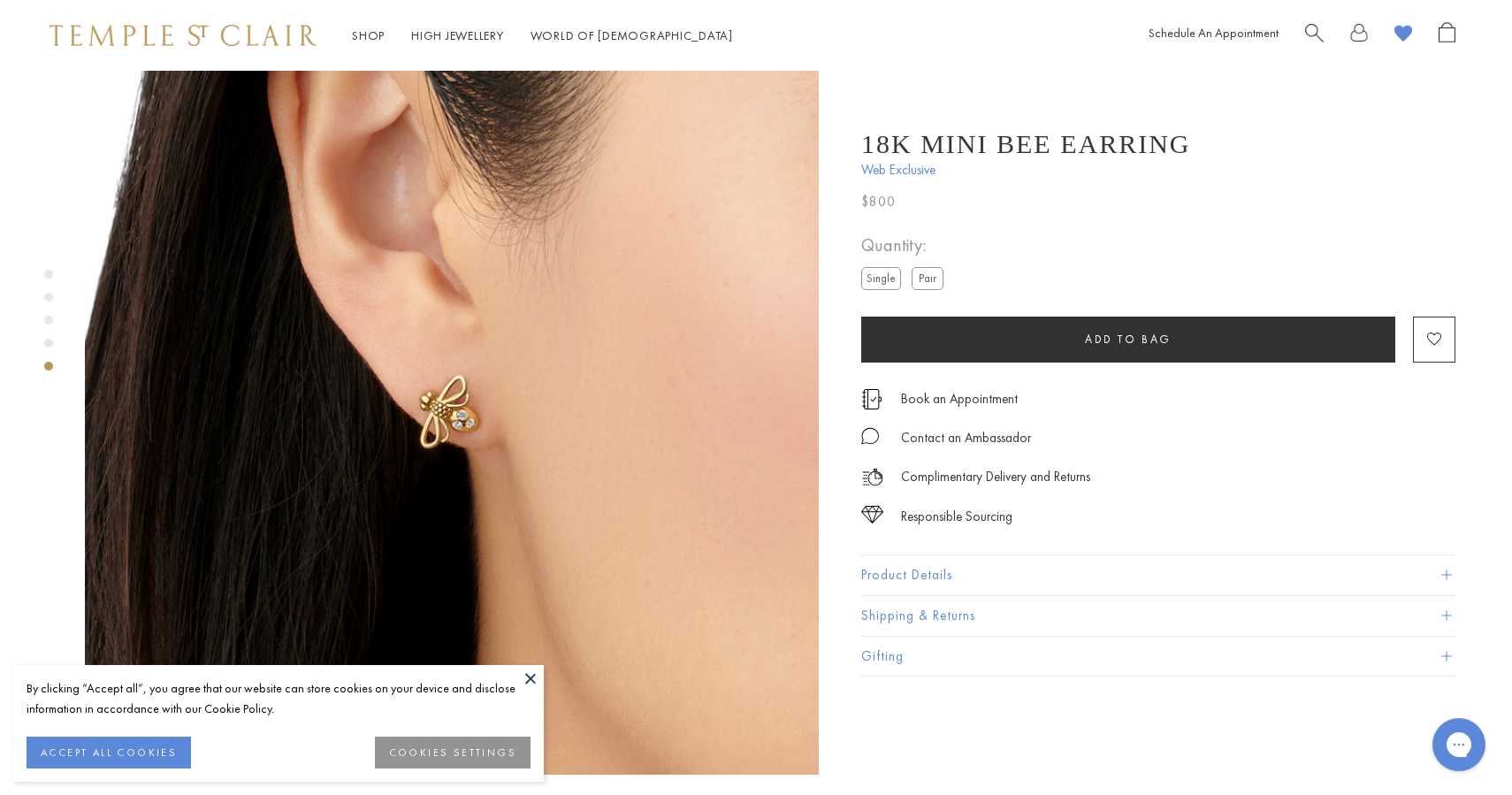
scroll to position [3069, 3]
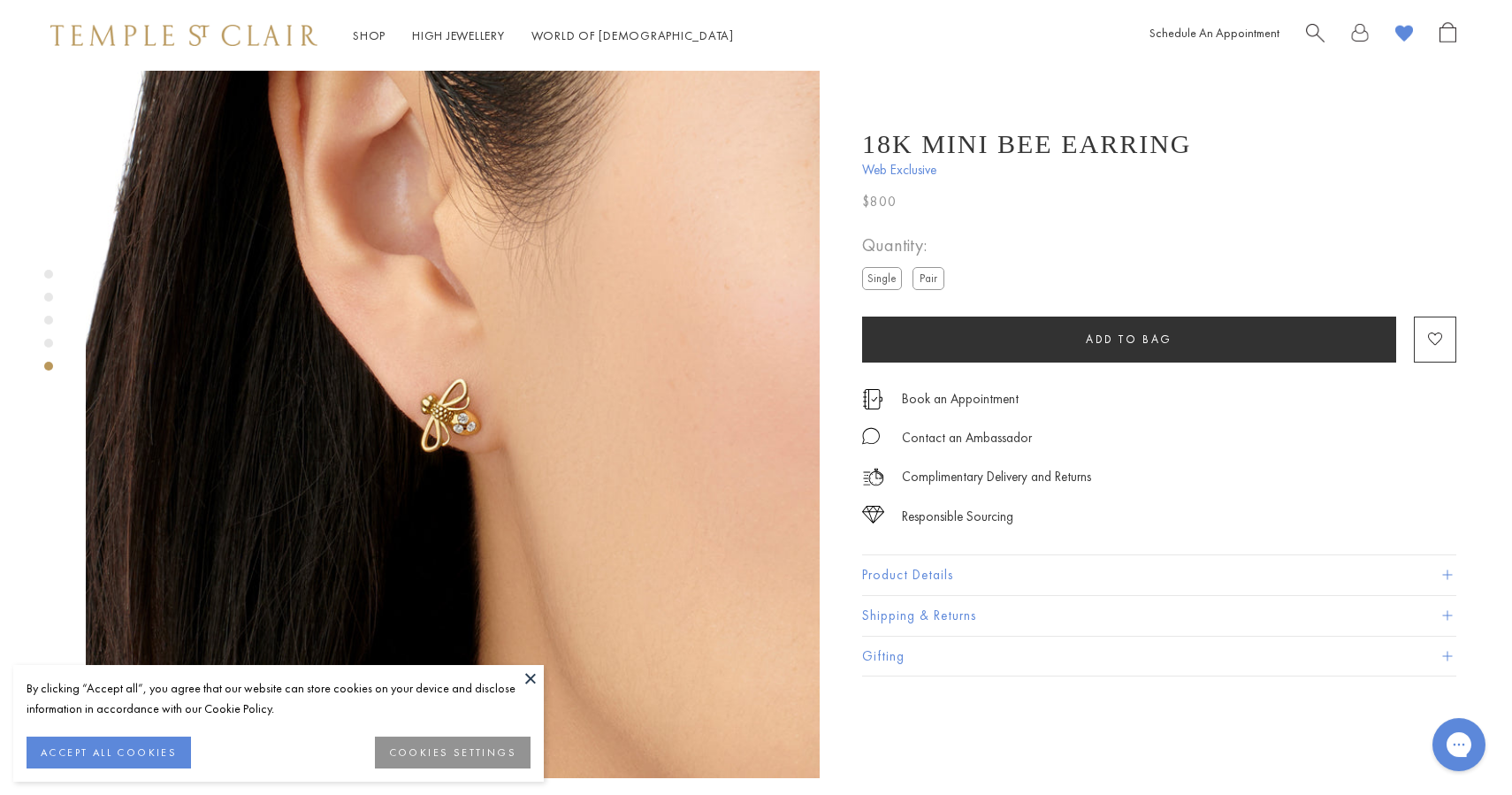
click at [49, 346] on div "Product gallery navigation" at bounding box center [49, 343] width 9 height 9
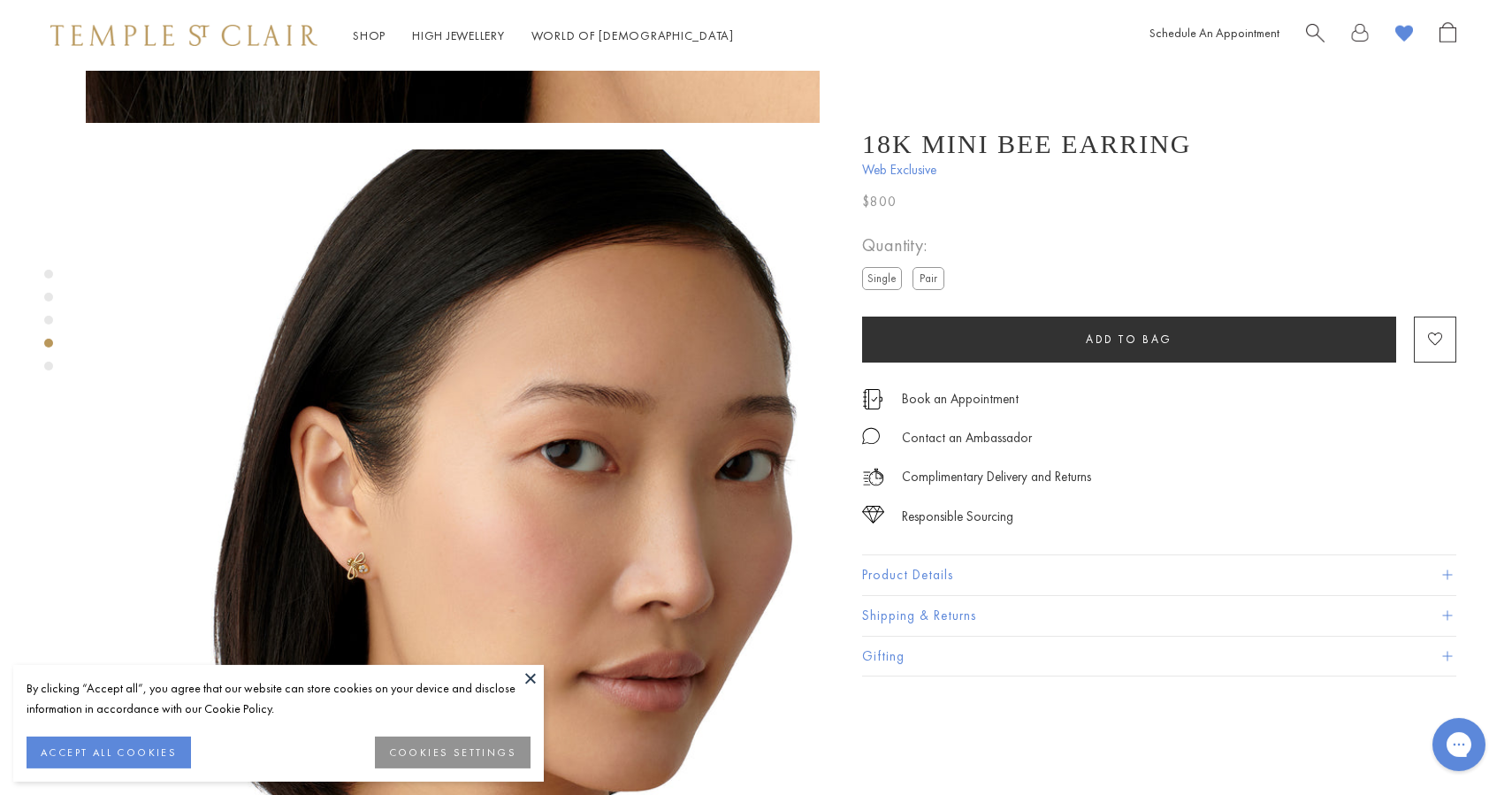
click at [50, 316] on div "Product gallery navigation" at bounding box center [49, 319] width 9 height 9
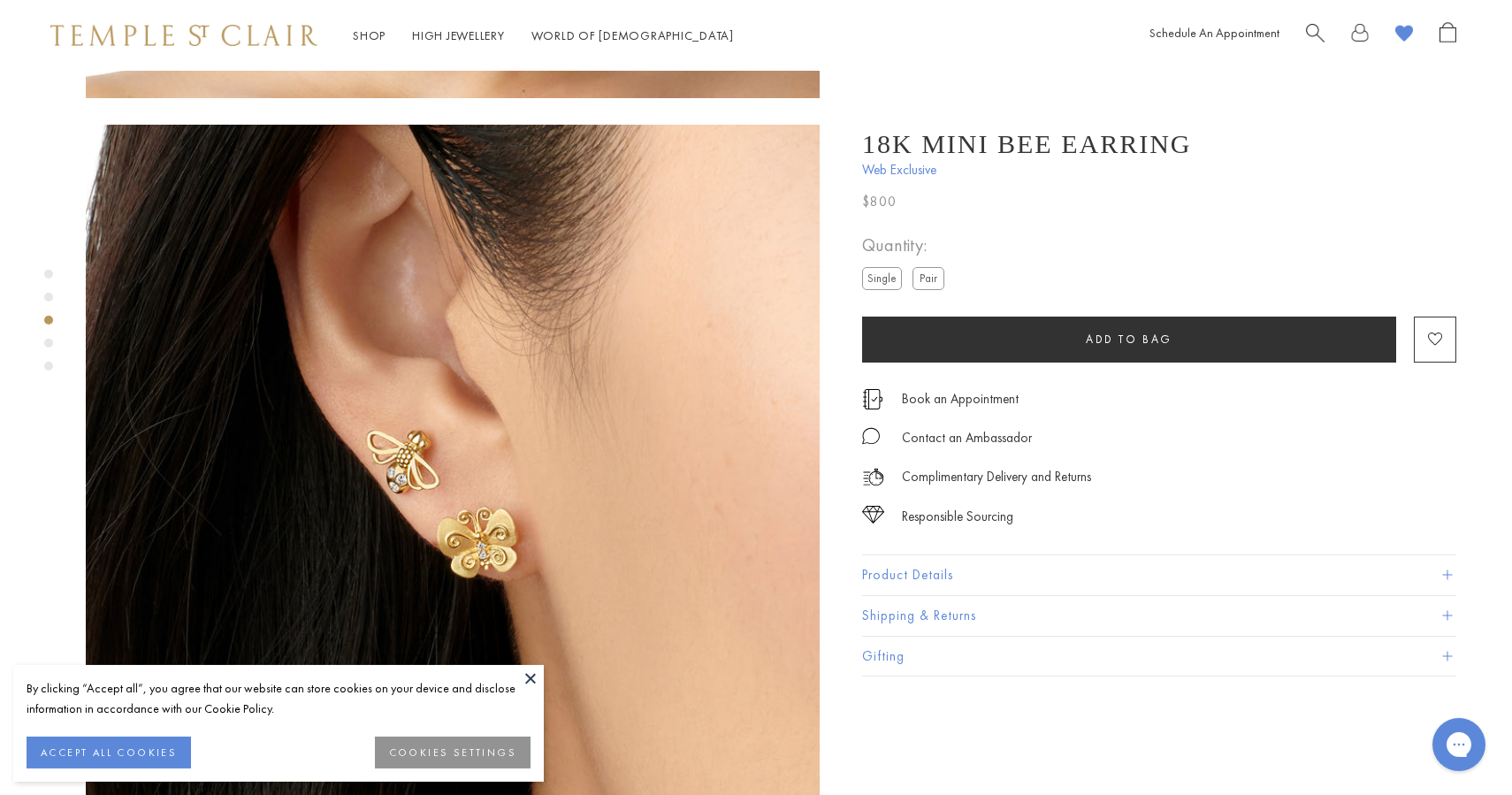
click at [49, 300] on div "Product gallery navigation" at bounding box center [49, 297] width 9 height 9
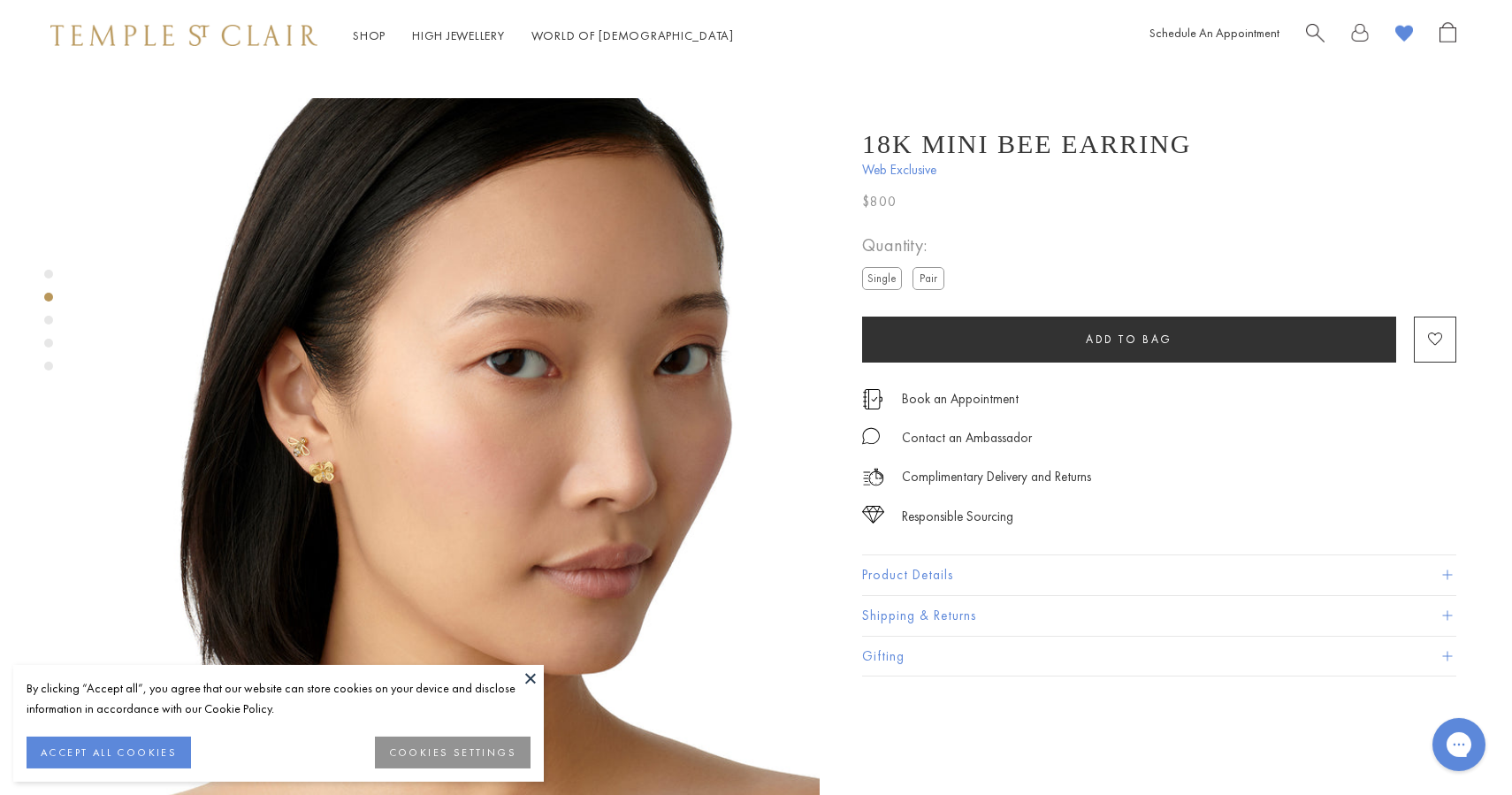
click at [48, 273] on div "Product gallery navigation" at bounding box center [49, 274] width 9 height 9
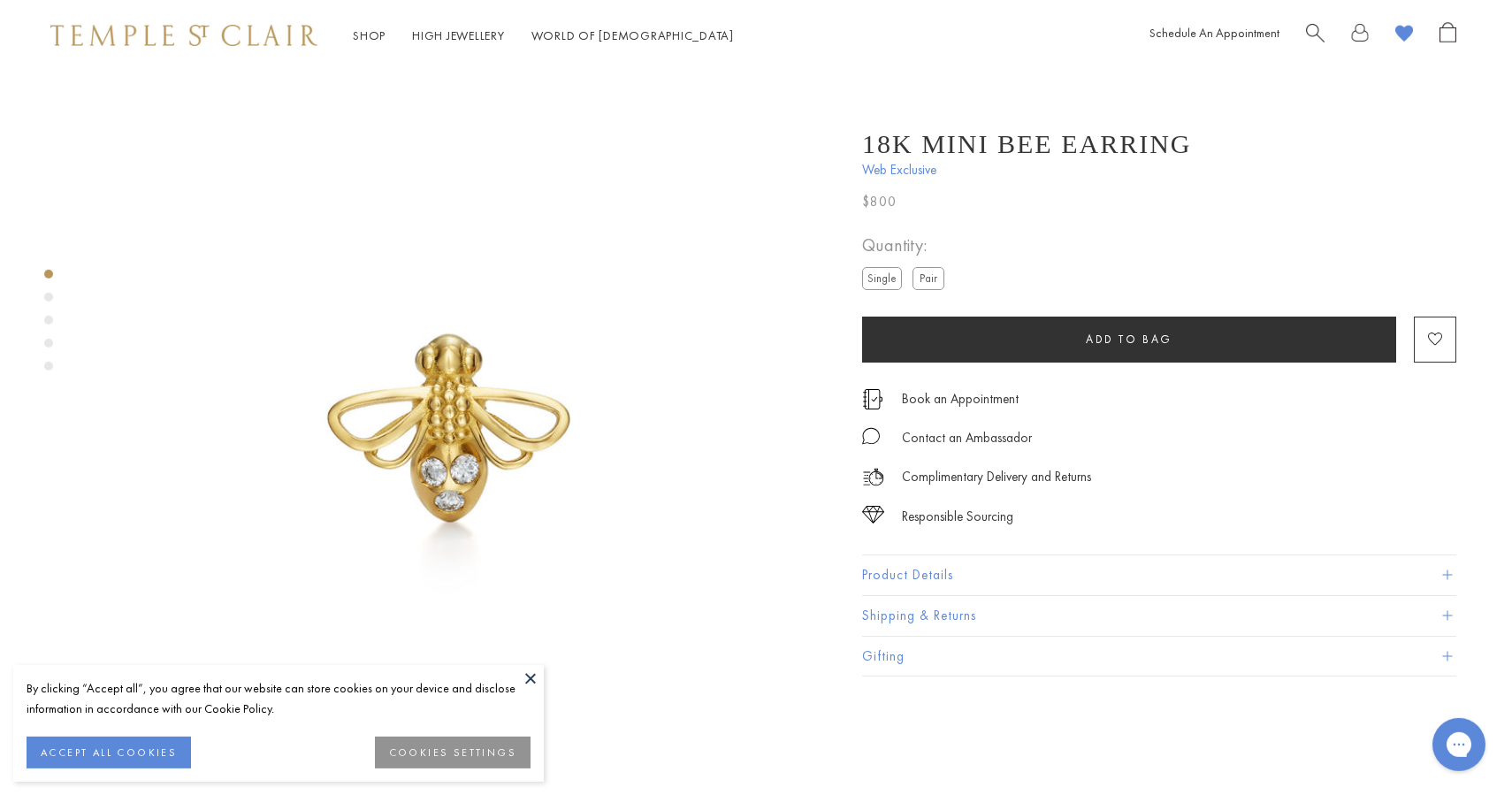
scroll to position [0, 3]
click at [48, 294] on div "Product gallery navigation" at bounding box center [49, 297] width 9 height 9
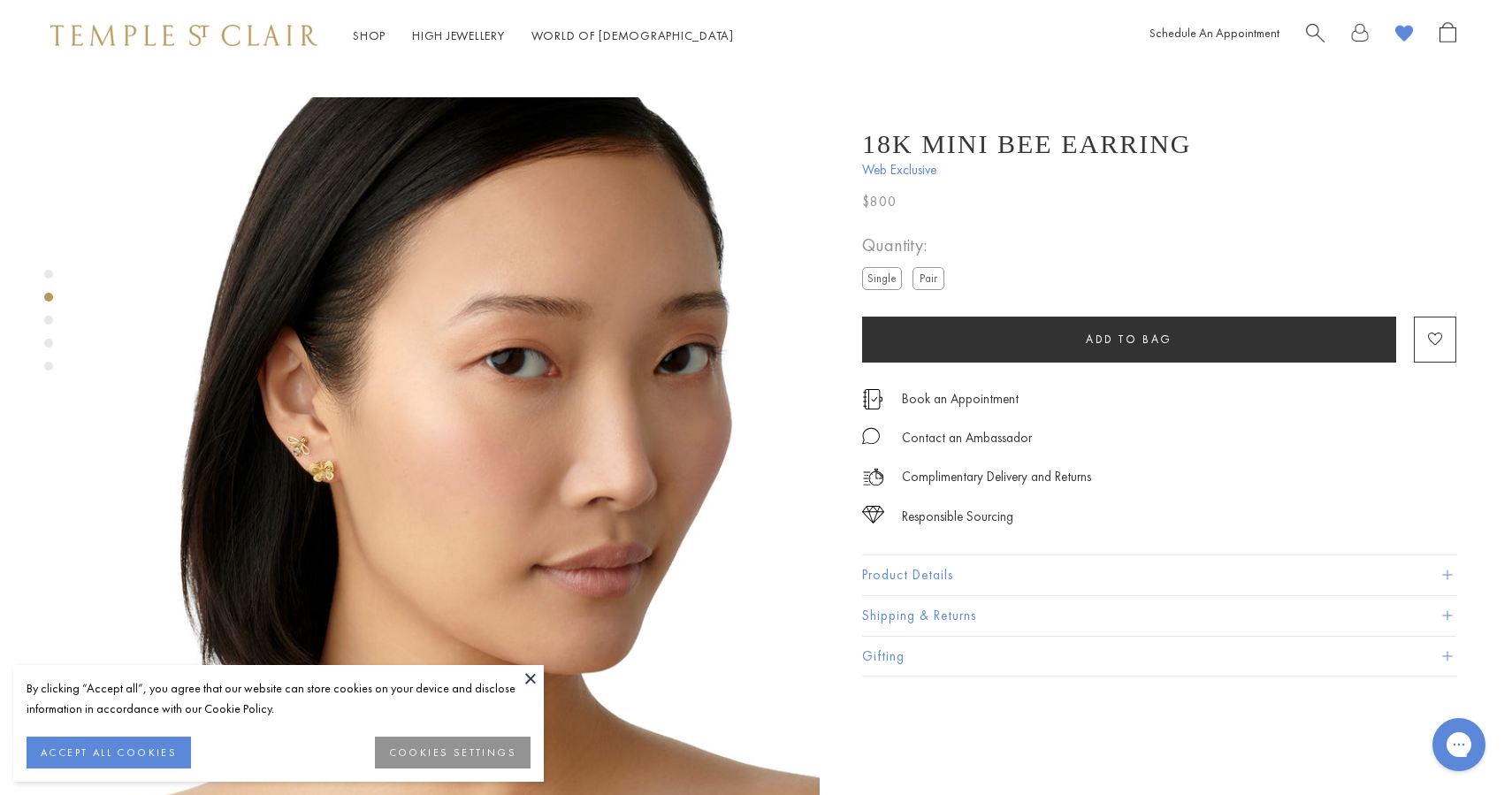
click at [50, 316] on div "Product gallery navigation" at bounding box center [49, 319] width 9 height 9
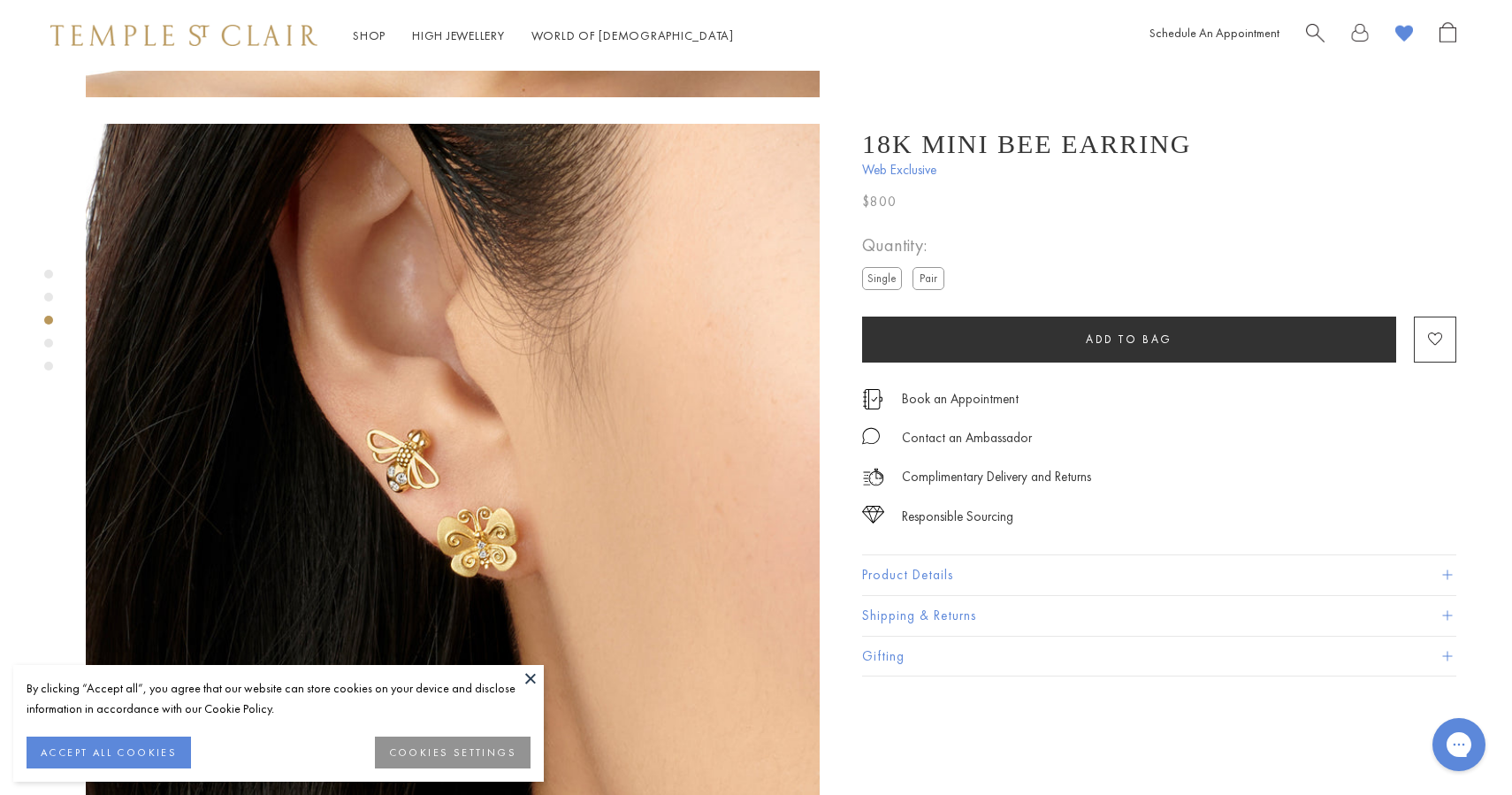
click at [49, 341] on div "Product gallery navigation" at bounding box center [49, 343] width 9 height 9
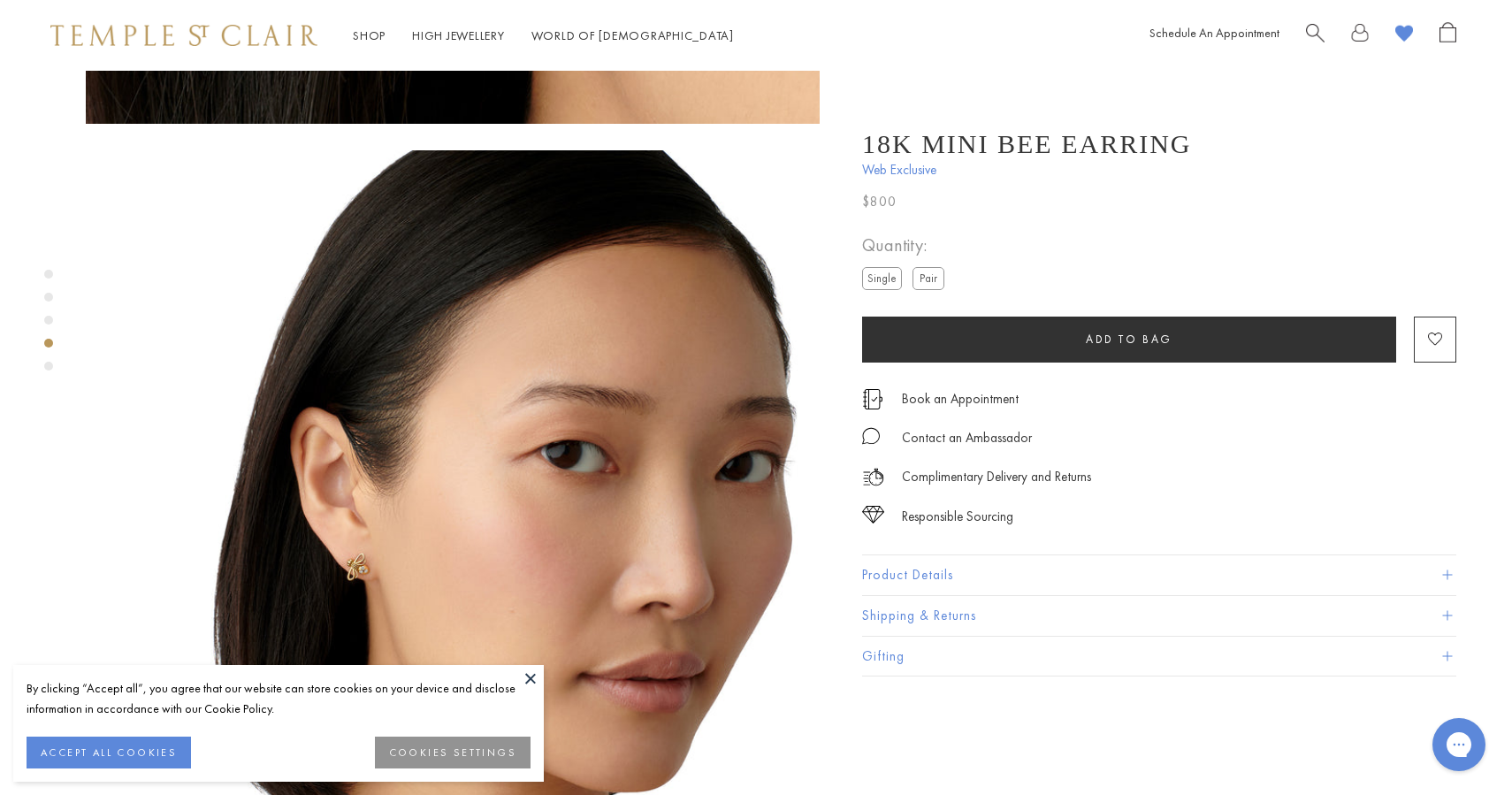
click at [52, 366] on div "Product gallery navigation" at bounding box center [49, 366] width 9 height 9
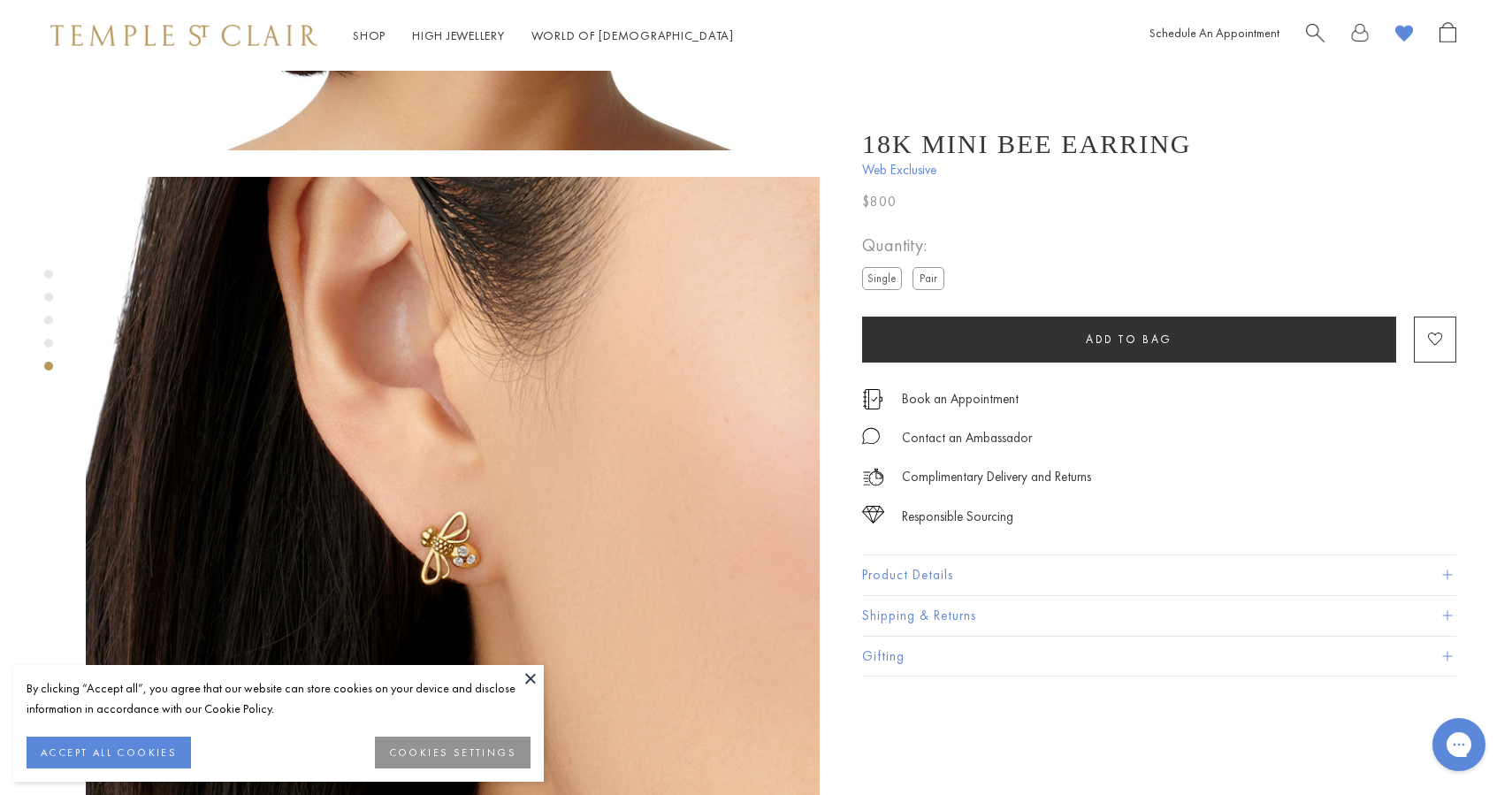
click at [47, 341] on div "Product gallery navigation" at bounding box center [49, 343] width 9 height 9
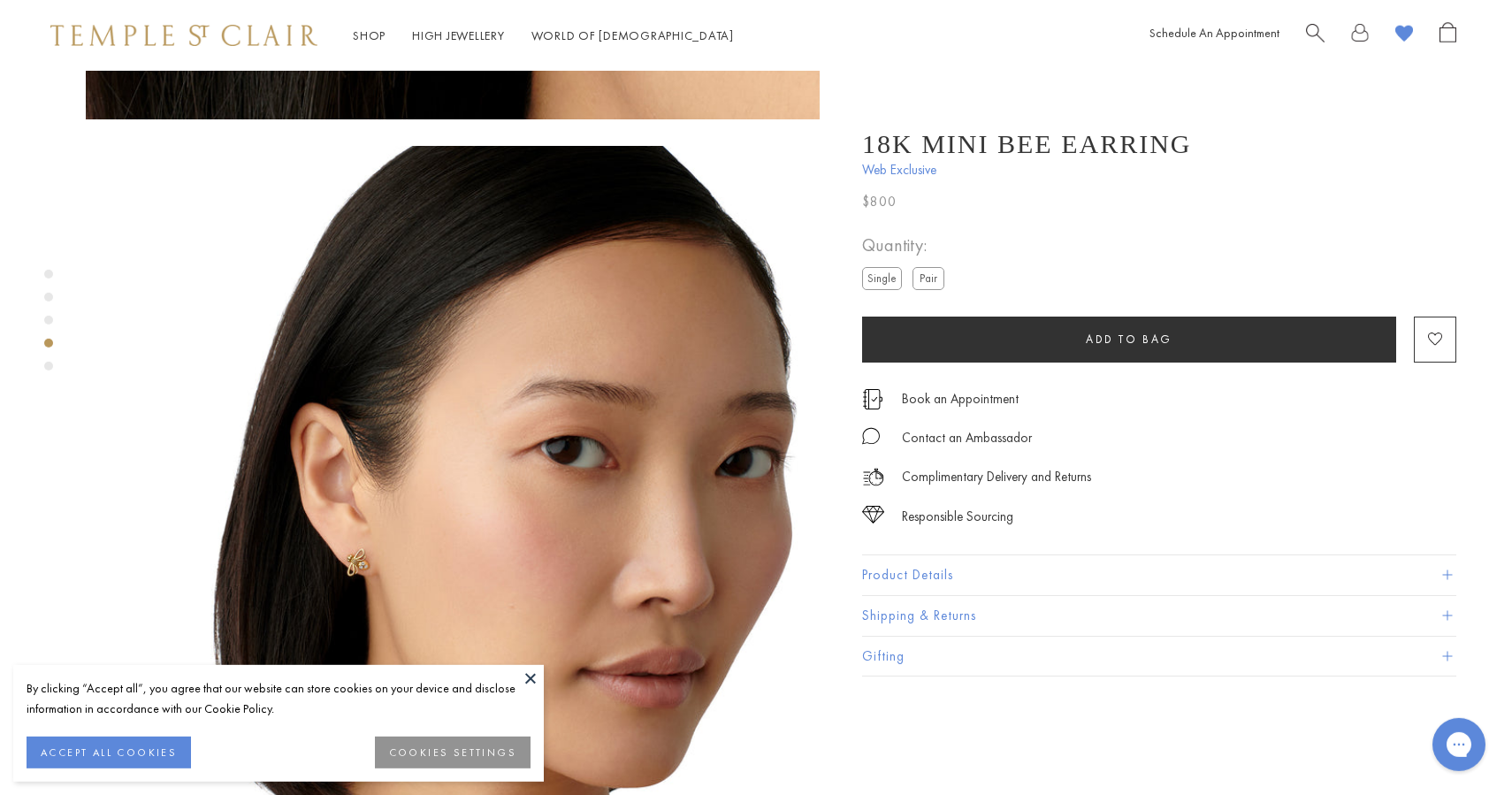
click at [47, 321] on div "Product gallery navigation" at bounding box center [49, 319] width 9 height 9
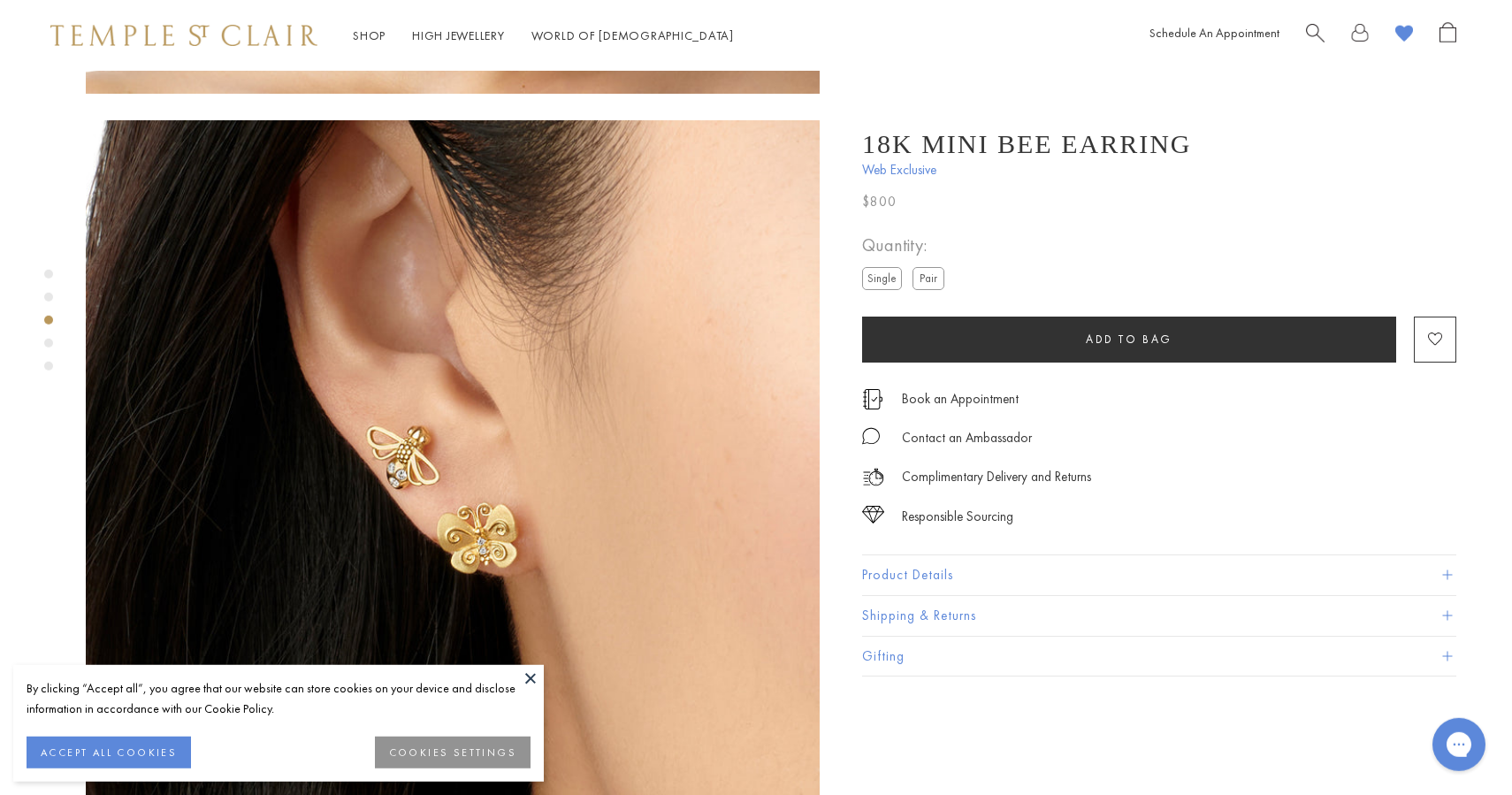
click at [48, 300] on div "Product gallery navigation" at bounding box center [49, 297] width 9 height 9
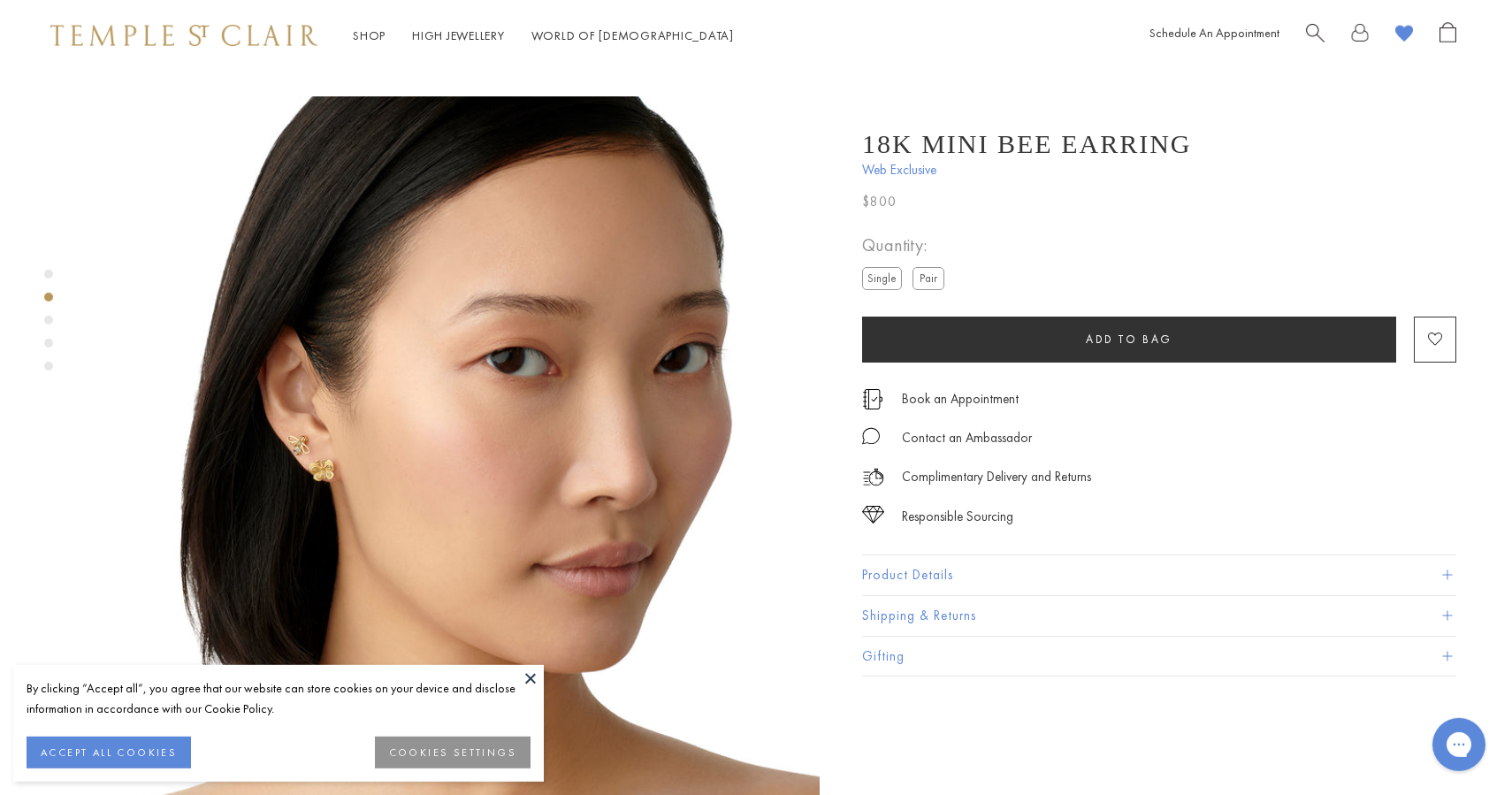
scroll to position [734, 3]
click at [47, 280] on div "Product gallery navigation" at bounding box center [49, 324] width 9 height 119
click at [49, 270] on div "Product gallery navigation" at bounding box center [49, 324] width 9 height 119
click at [52, 274] on div "Product gallery navigation" at bounding box center [49, 274] width 9 height 9
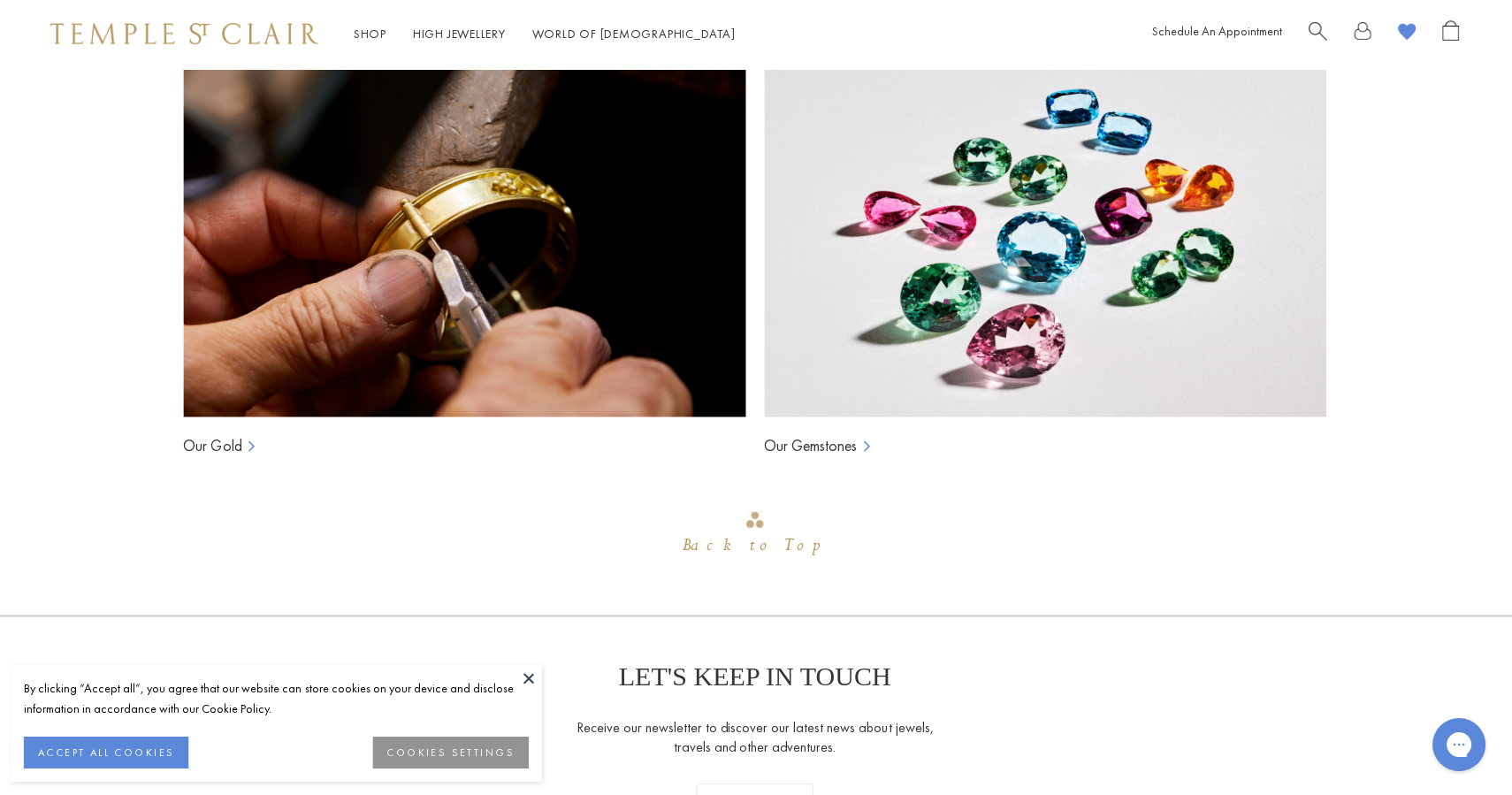
scroll to position [3780, 0]
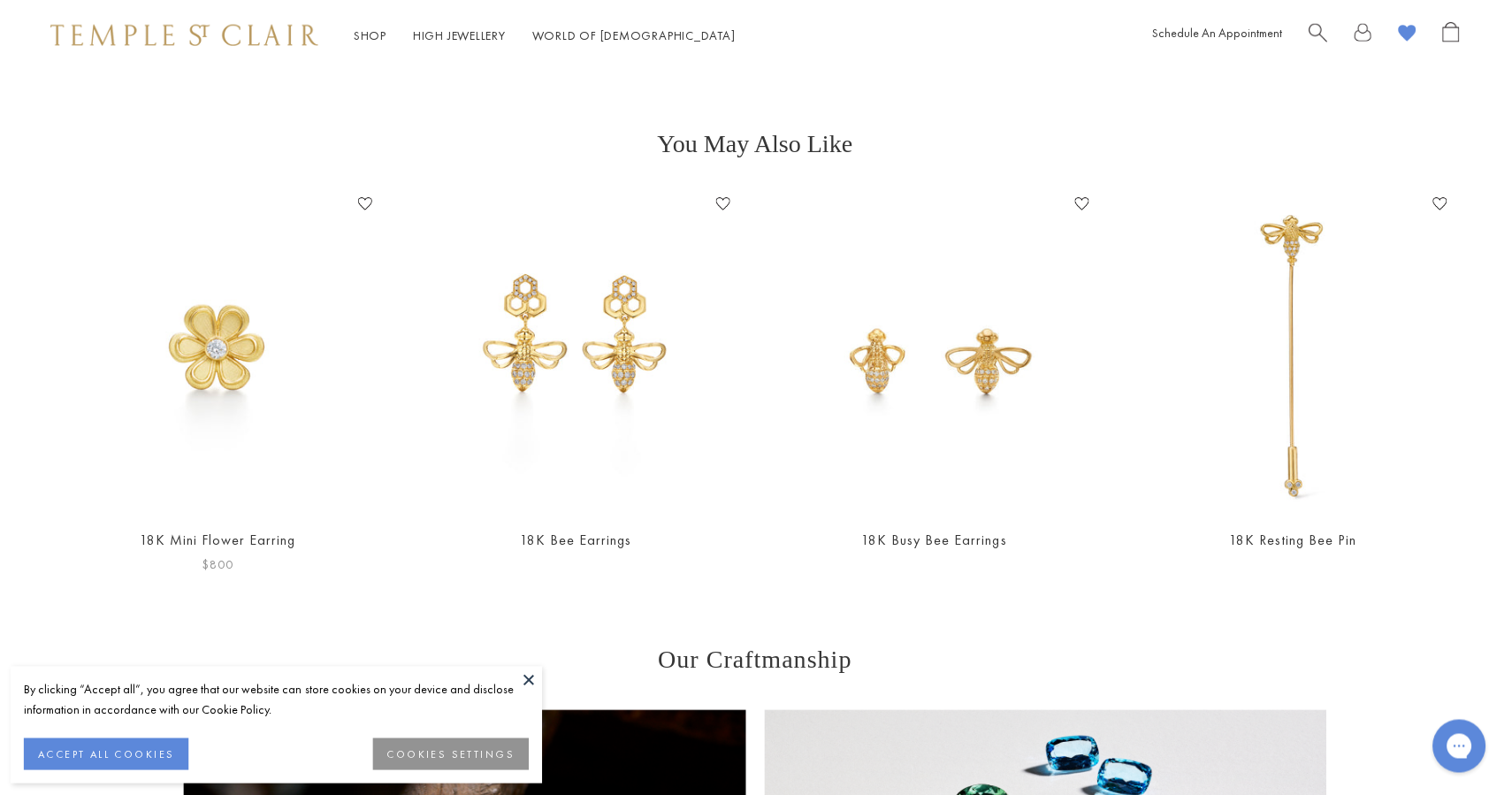
click at [275, 269] on img at bounding box center [219, 350] width 323 height 323
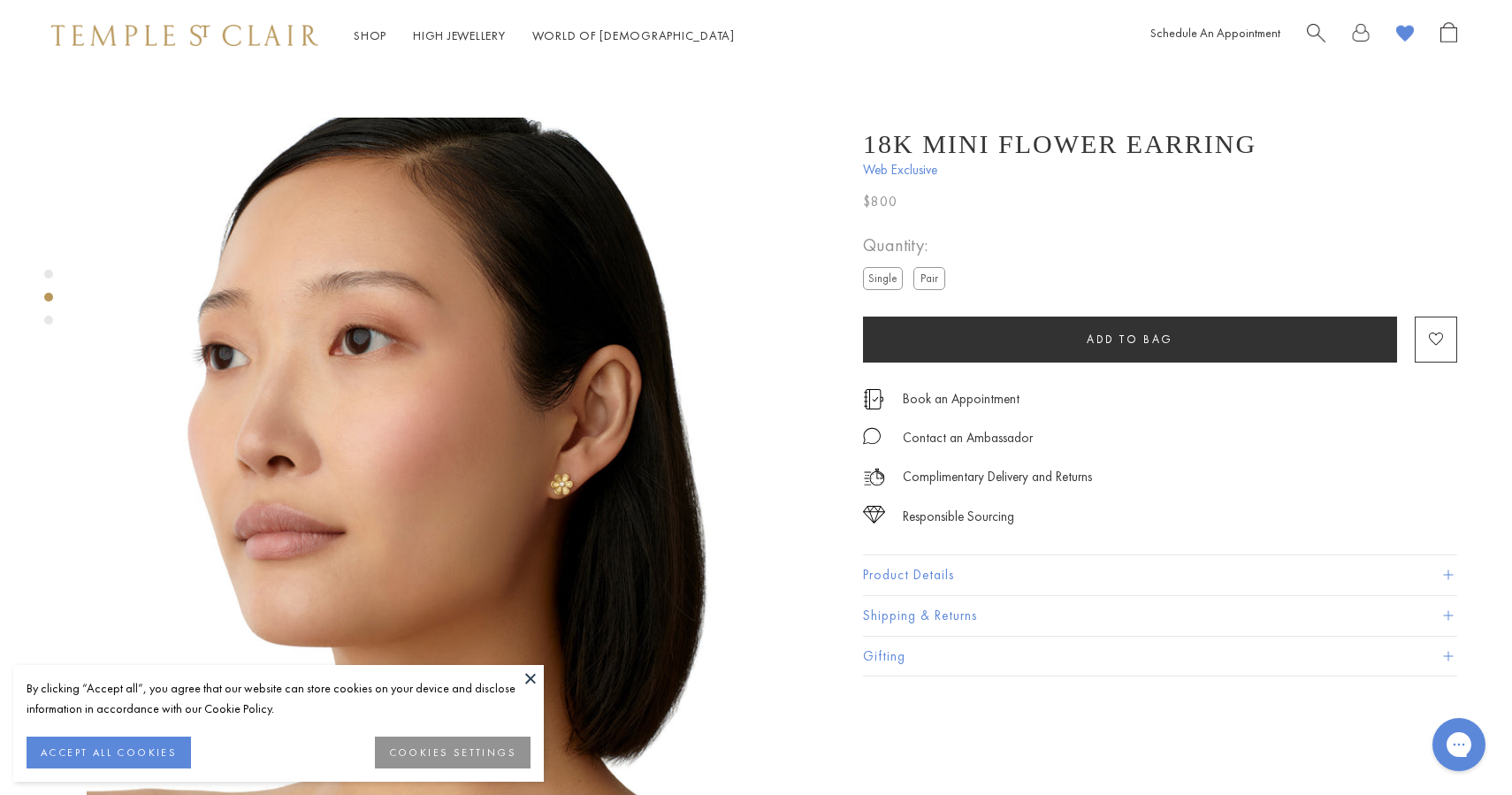
scroll to position [725, 2]
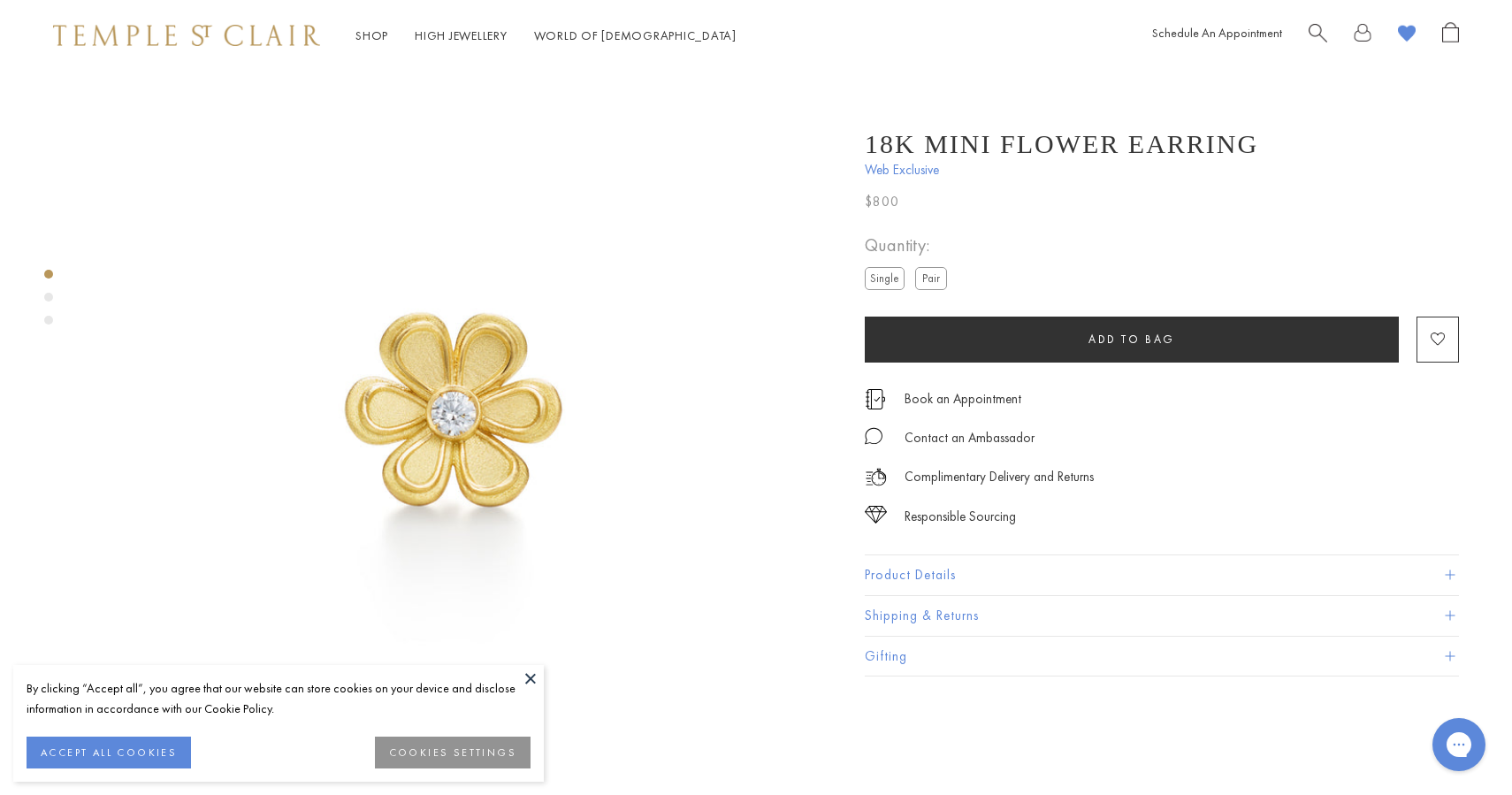
scroll to position [17, 0]
